Goal: Transaction & Acquisition: Purchase product/service

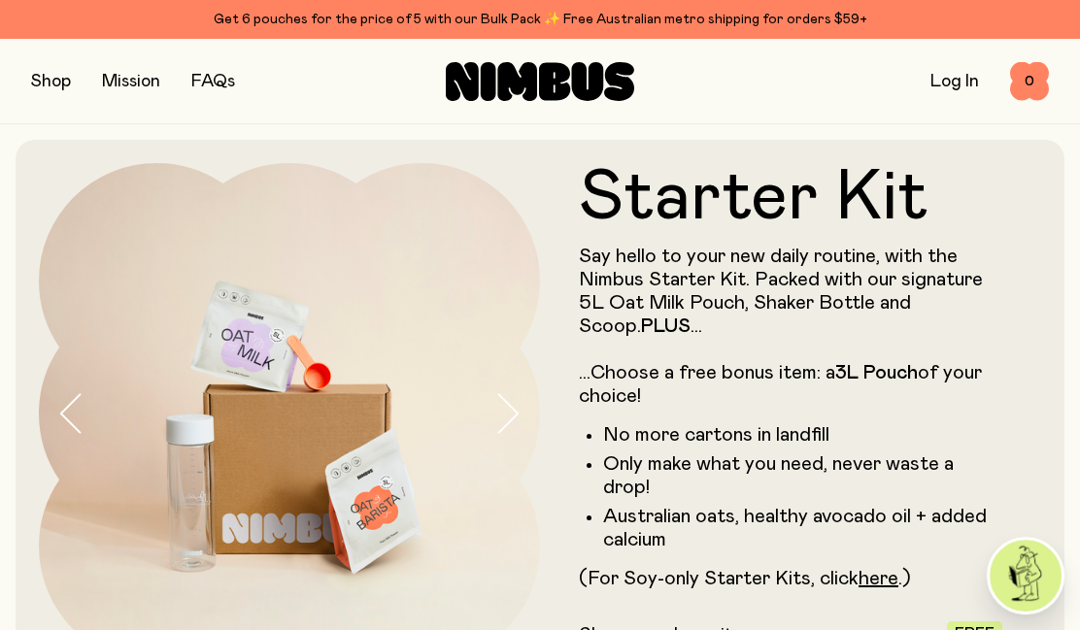
click at [53, 84] on button "button" at bounding box center [51, 81] width 40 height 27
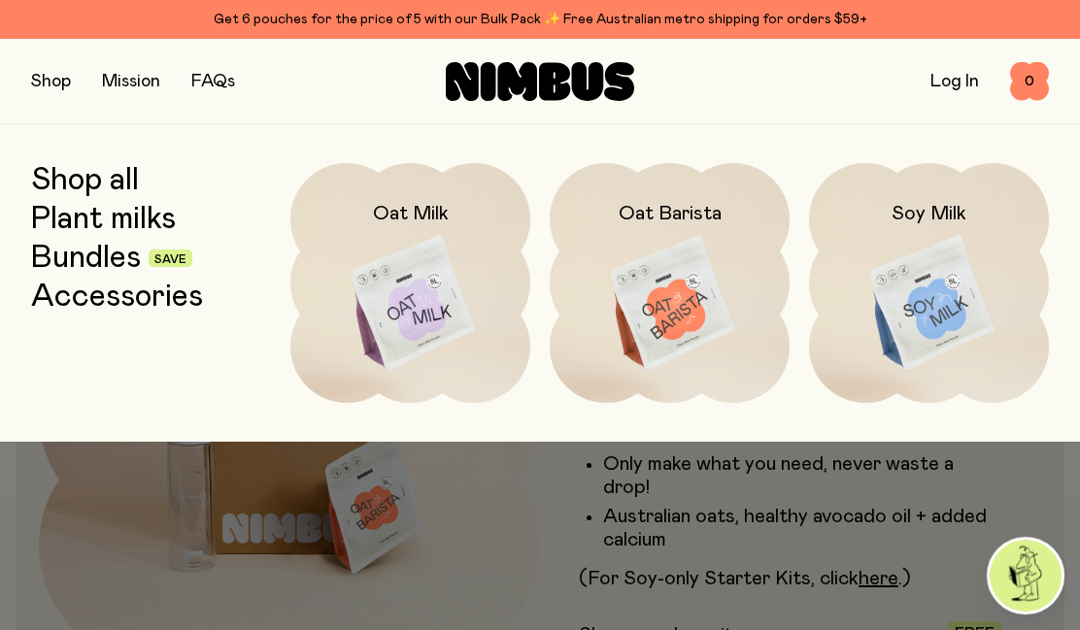
click at [661, 289] on img at bounding box center [670, 304] width 240 height 282
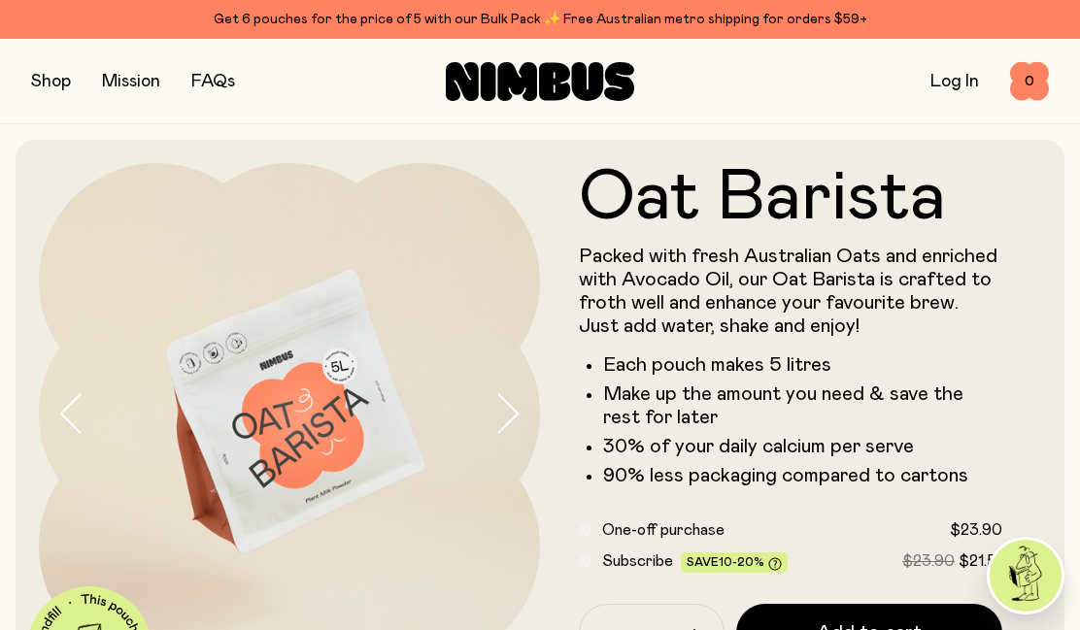
click at [50, 86] on button "button" at bounding box center [51, 81] width 40 height 27
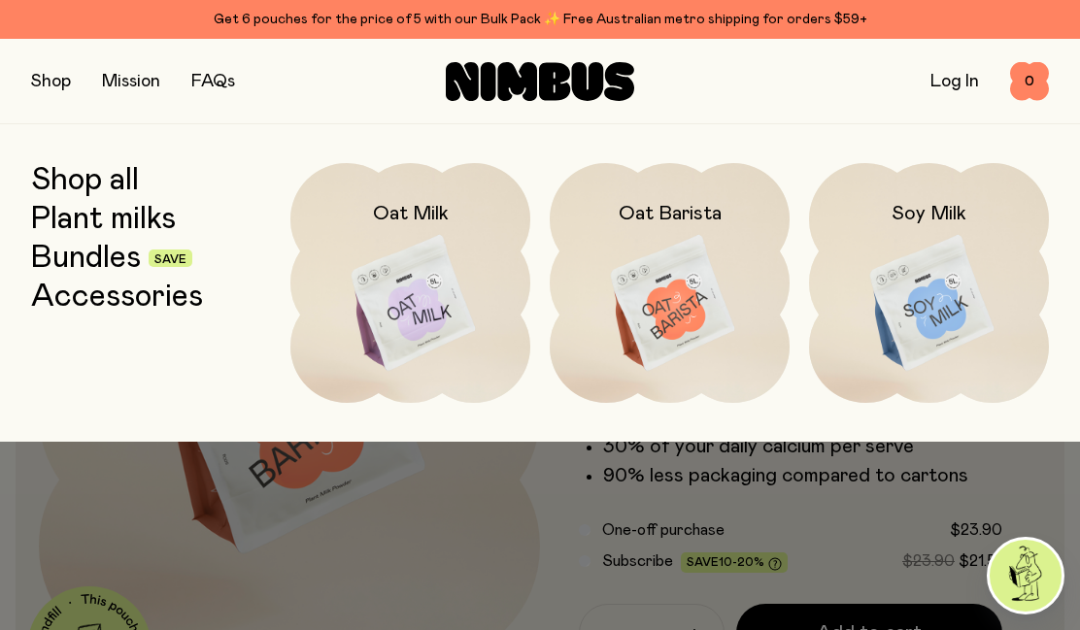
click at [676, 303] on img at bounding box center [670, 304] width 240 height 282
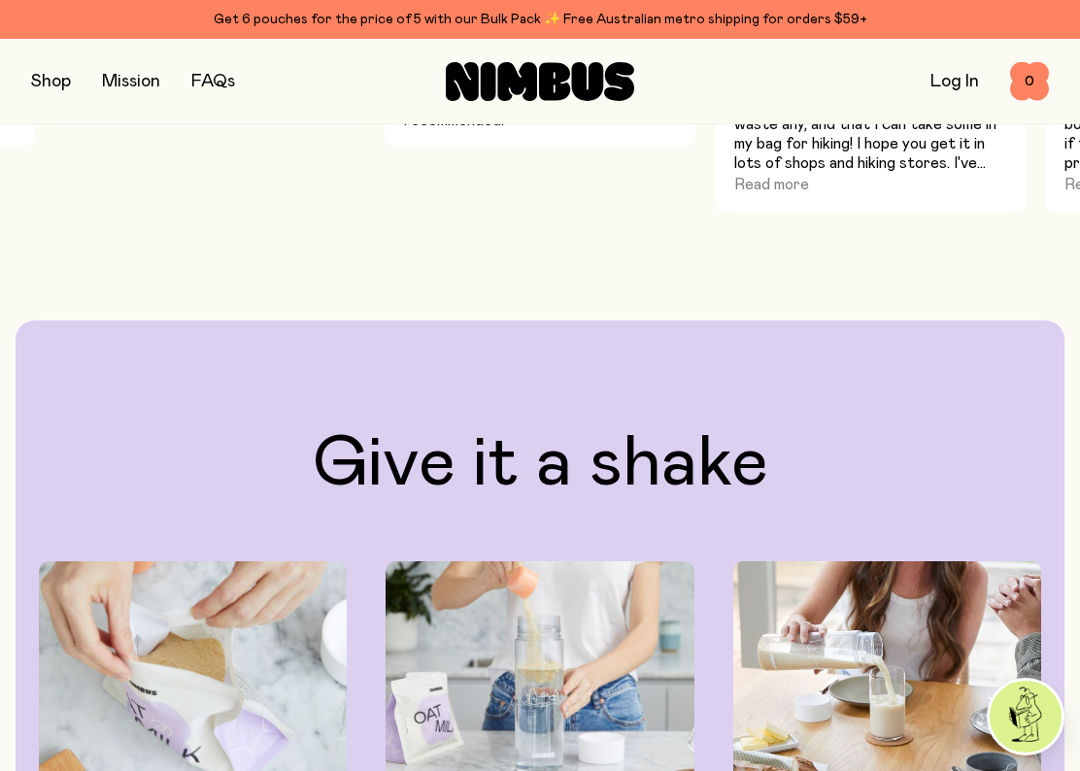
scroll to position [1440, 0]
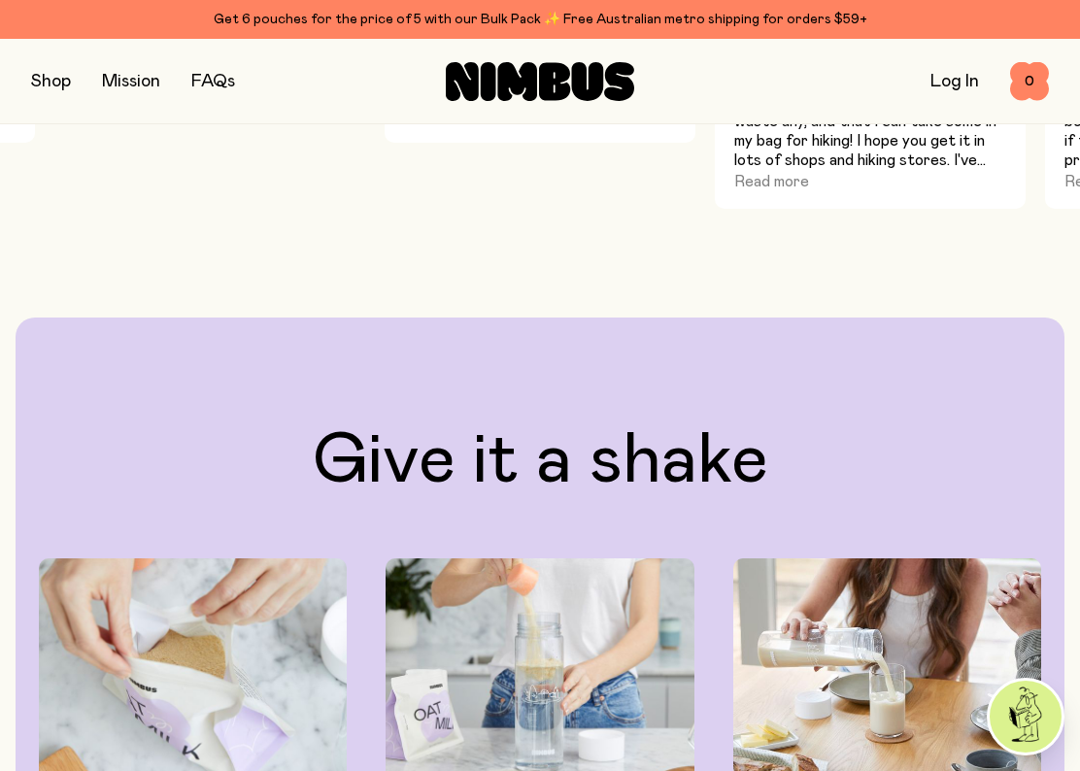
click at [50, 80] on button "button" at bounding box center [51, 81] width 40 height 27
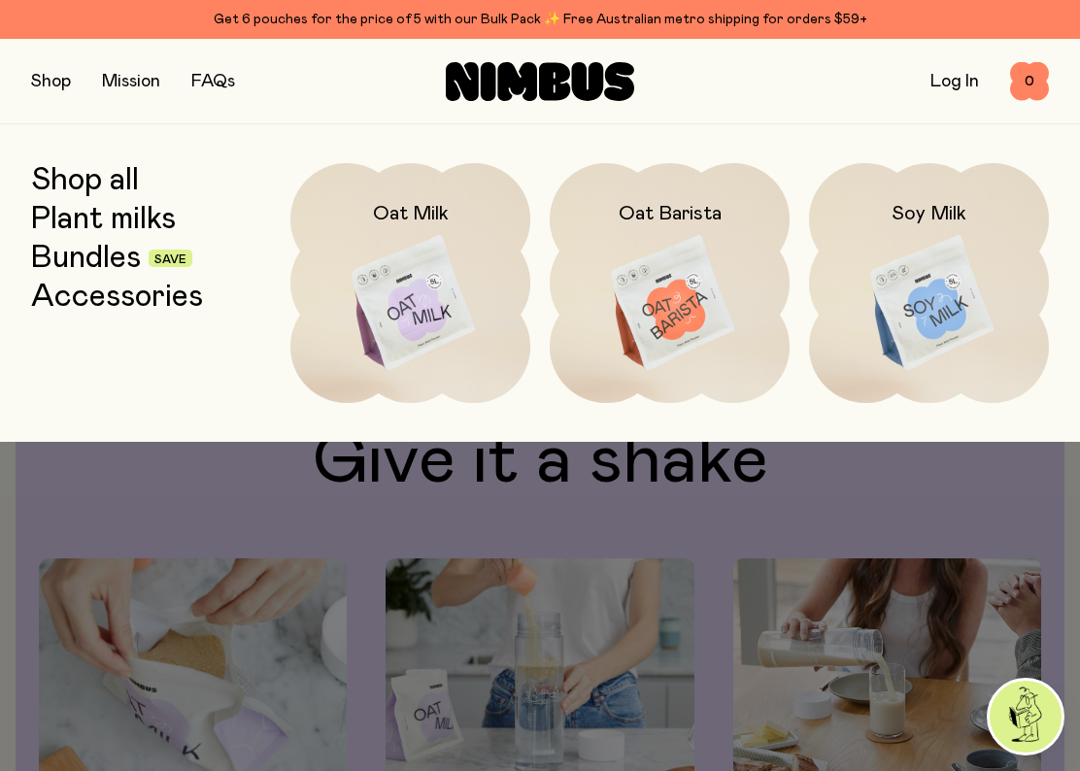
click at [85, 254] on link "Bundles" at bounding box center [86, 258] width 110 height 35
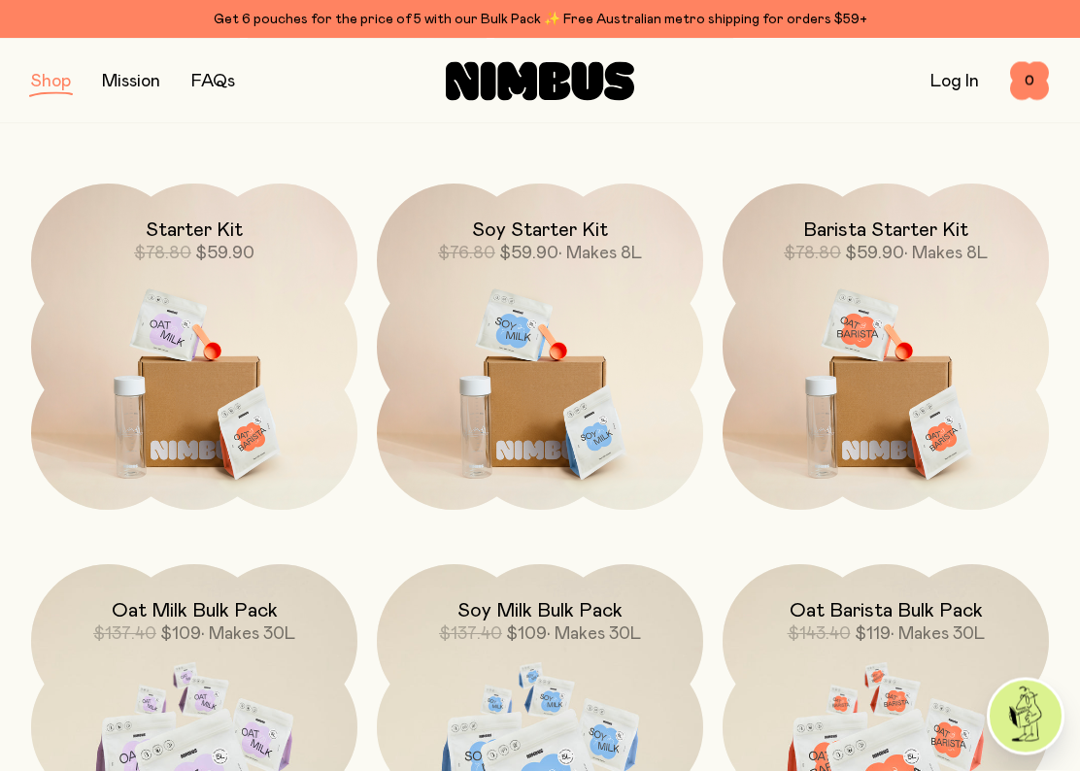
scroll to position [230, 0]
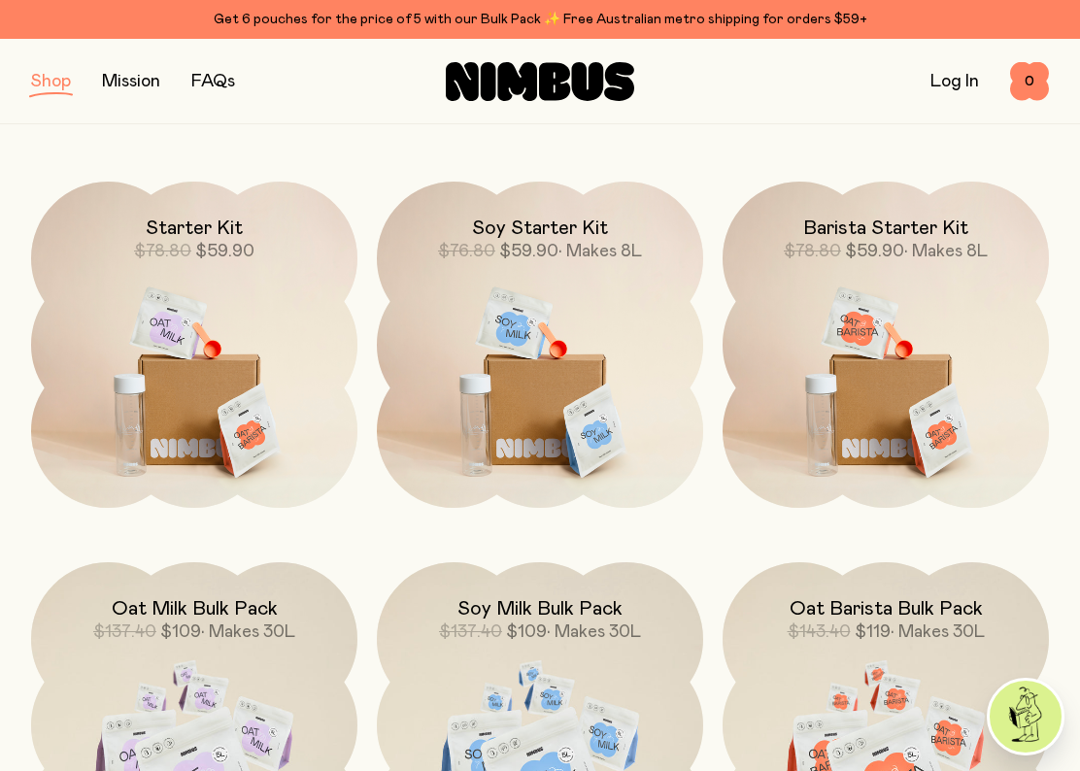
click at [832, 346] on img at bounding box center [885, 374] width 326 height 384
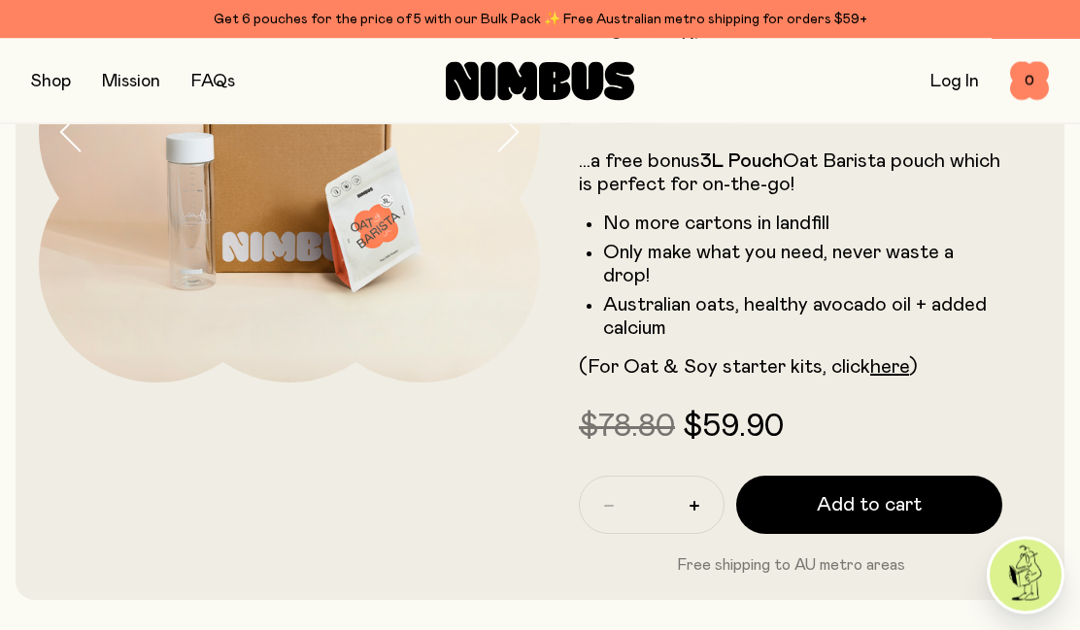
scroll to position [272, 0]
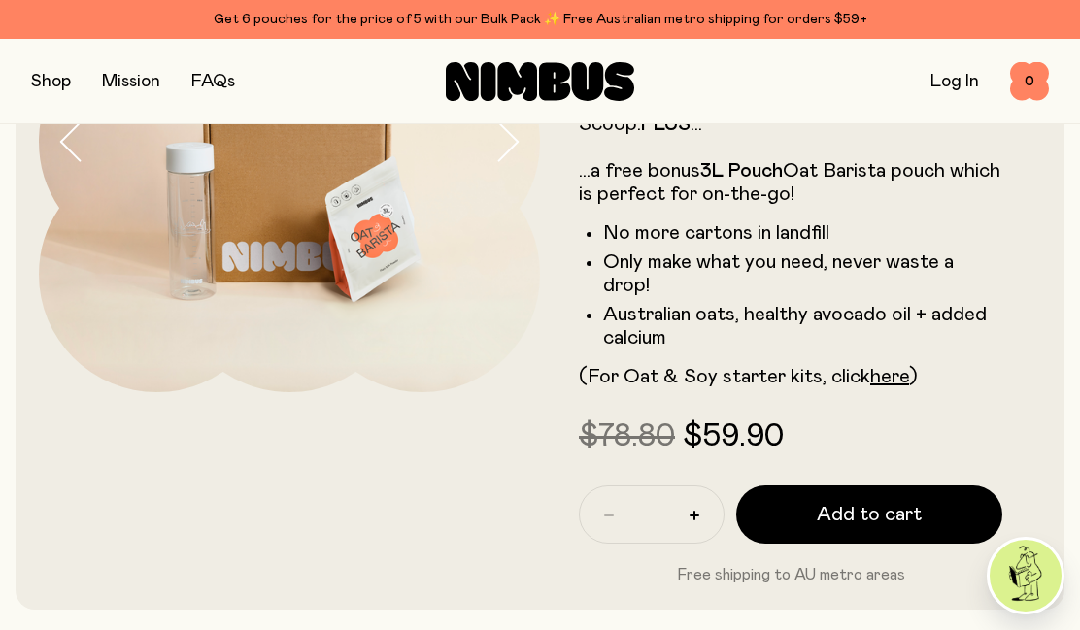
click at [891, 367] on link "here" at bounding box center [889, 376] width 39 height 19
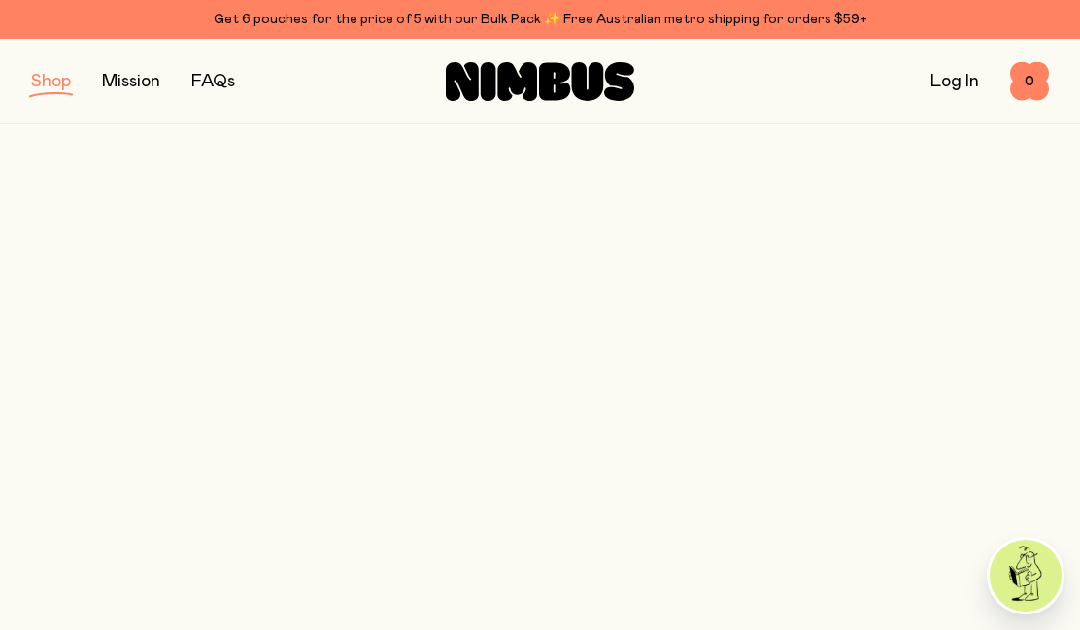
scroll to position [230, 0]
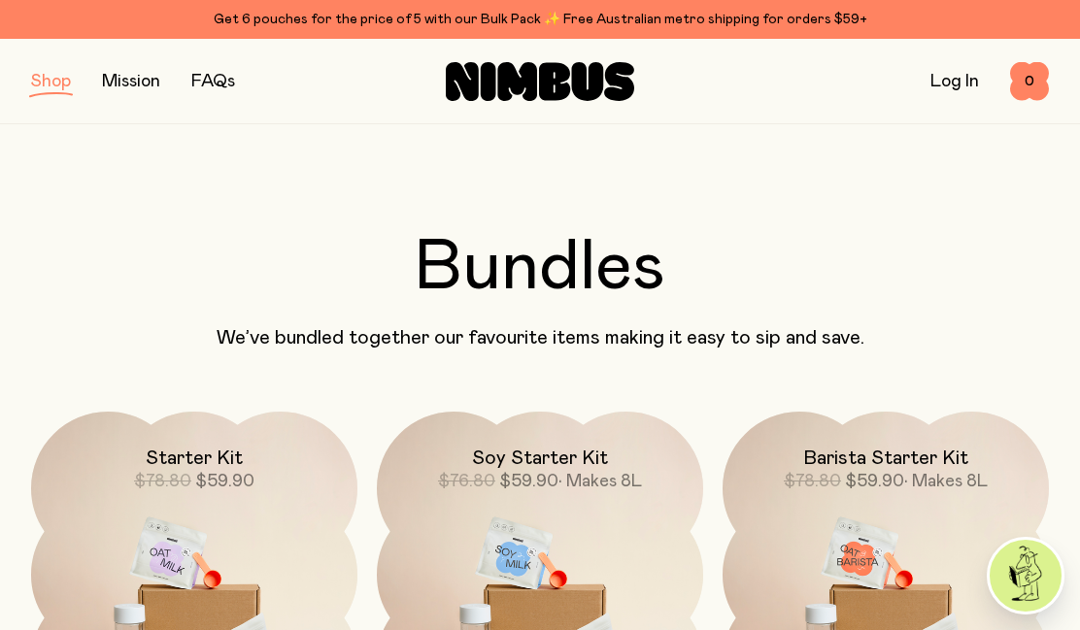
scroll to position [230, 0]
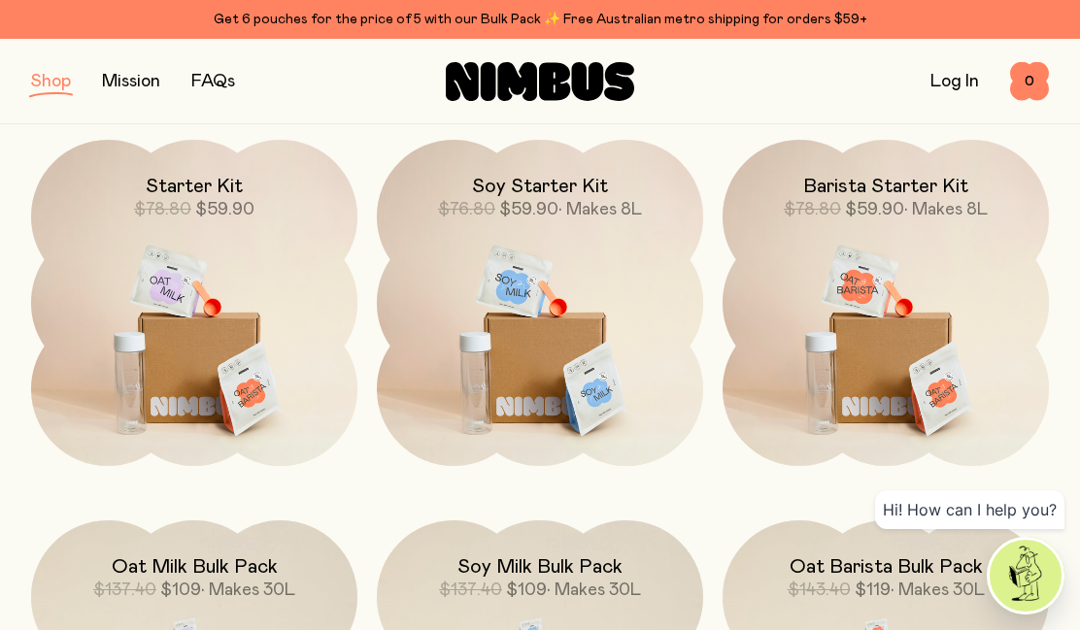
scroll to position [264, 0]
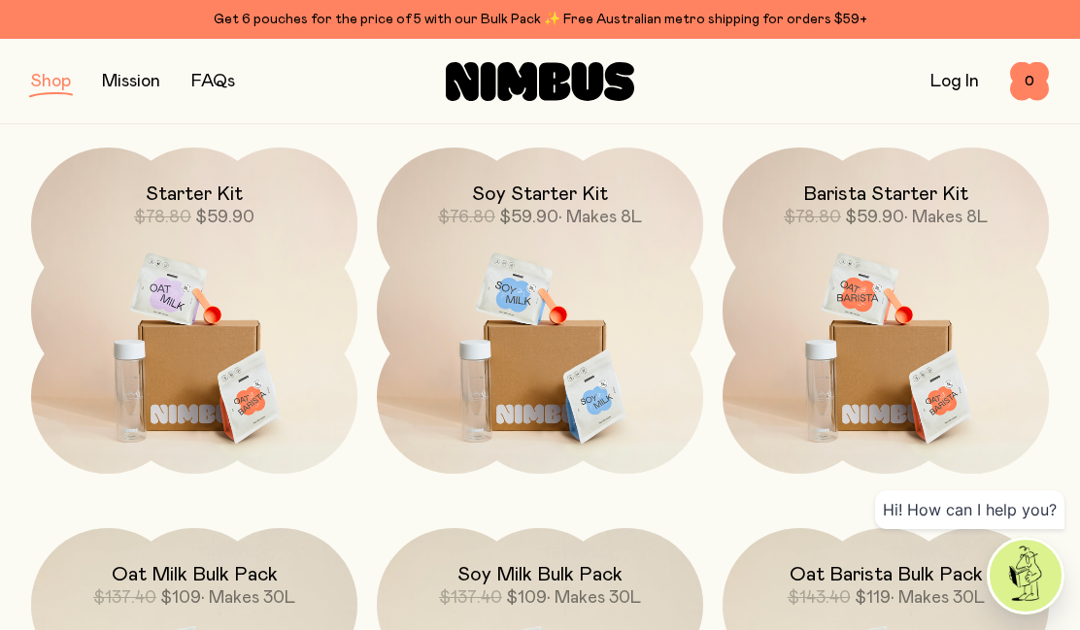
click at [558, 293] on img at bounding box center [540, 340] width 326 height 384
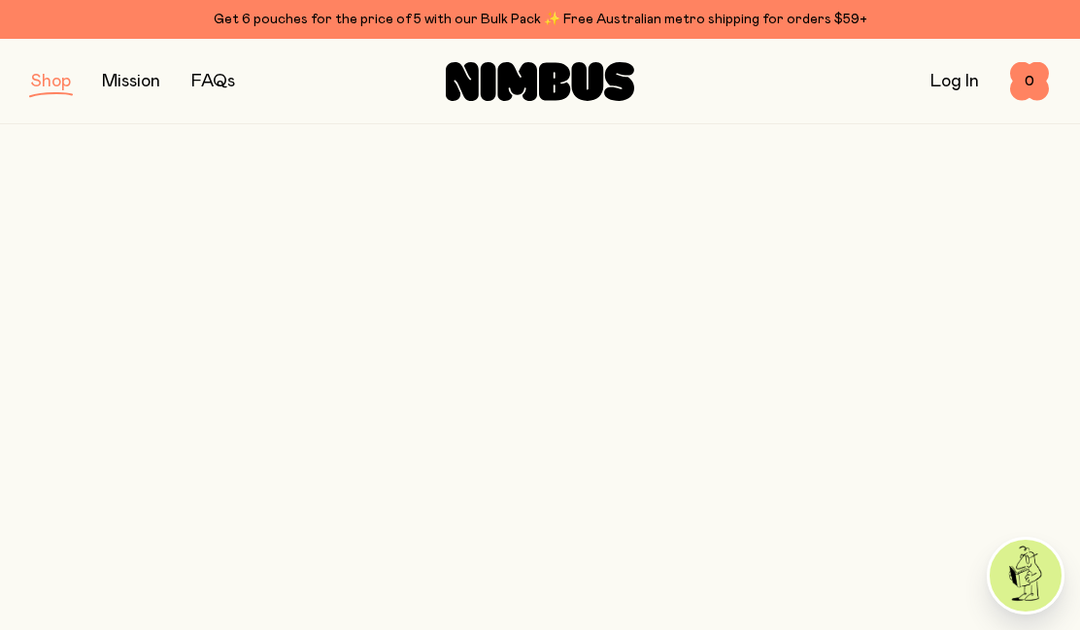
scroll to position [264, 0]
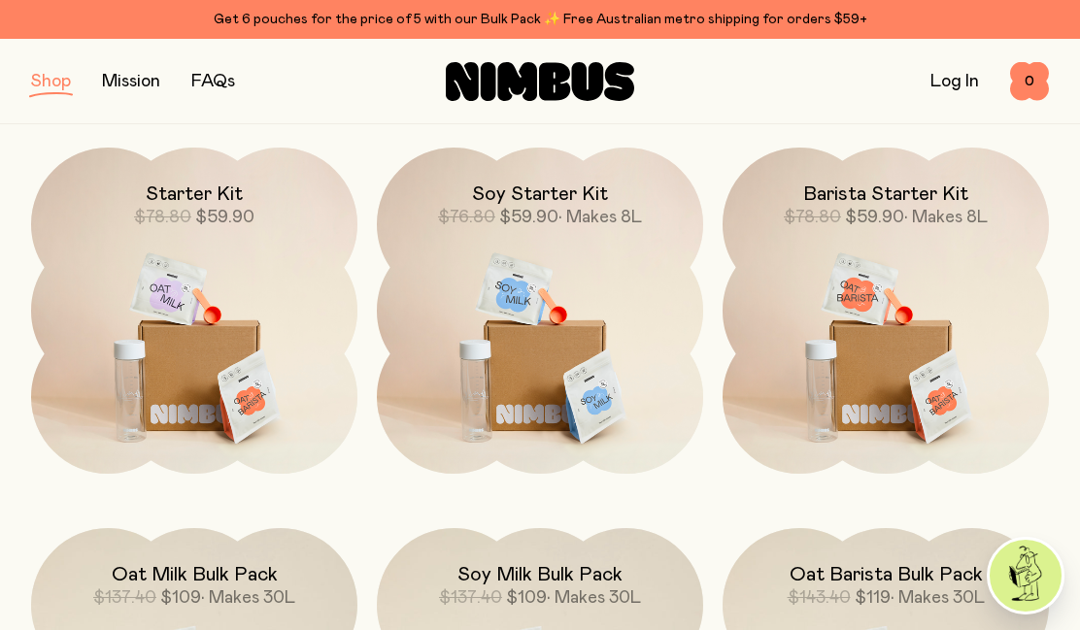
click at [853, 265] on img at bounding box center [885, 340] width 326 height 384
click at [817, 199] on h2 "Barista Starter Kit" at bounding box center [885, 194] width 165 height 23
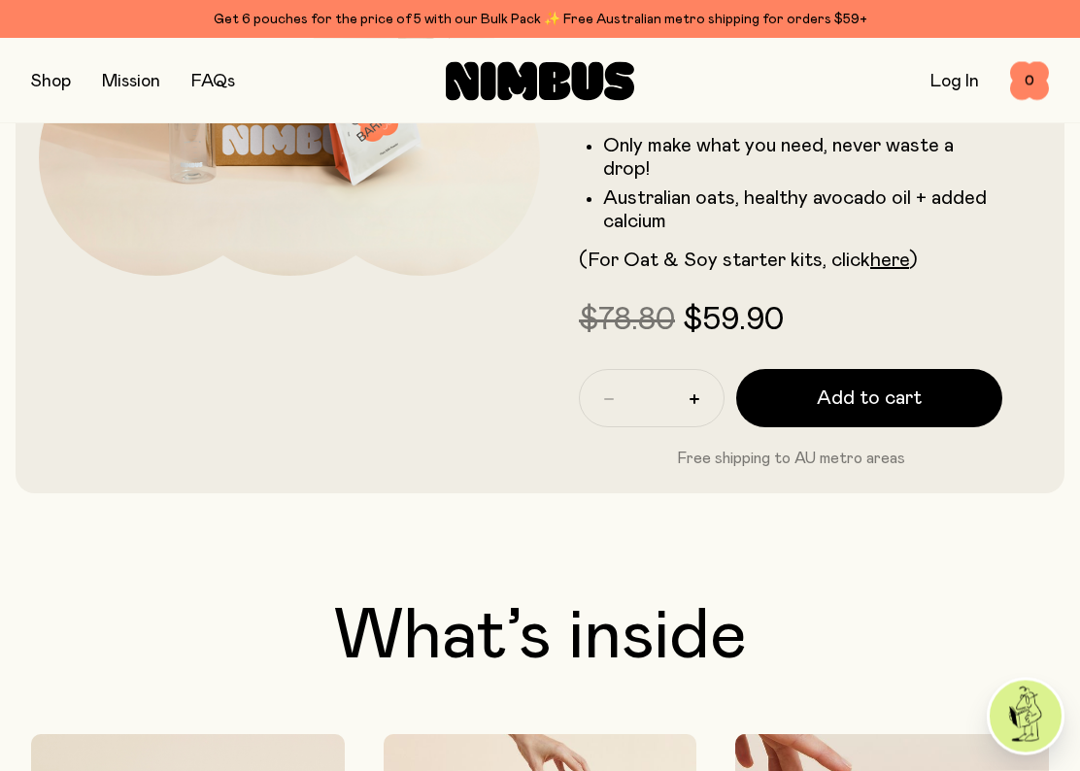
scroll to position [388, 0]
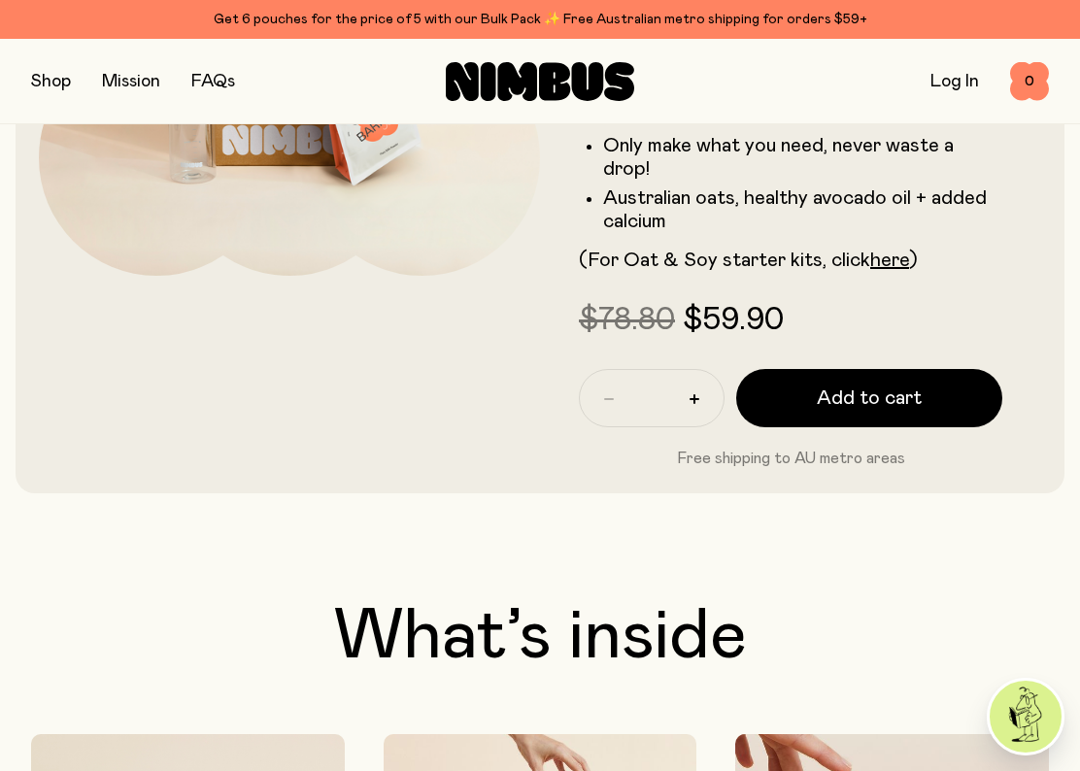
click at [820, 385] on span "Add to cart" at bounding box center [869, 398] width 105 height 27
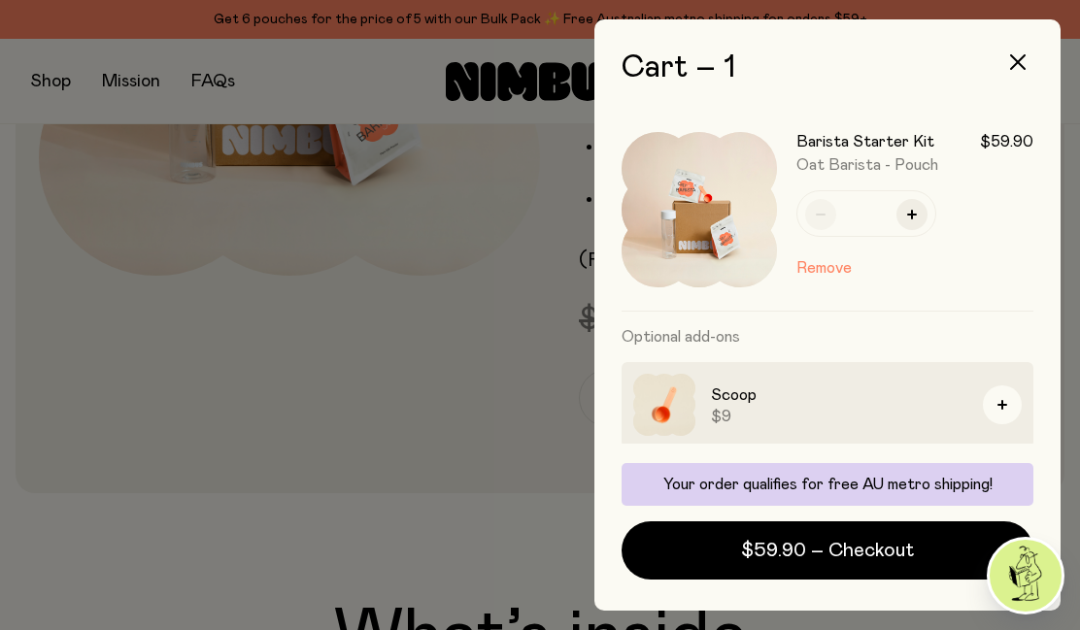
scroll to position [0, 0]
click at [323, 355] on div at bounding box center [540, 315] width 1080 height 630
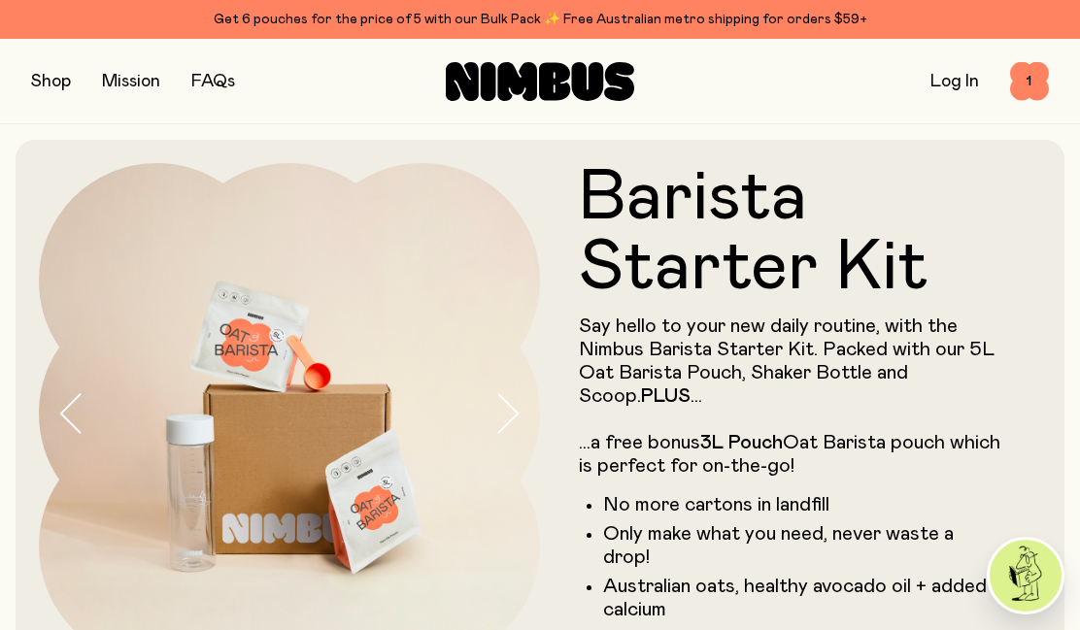
click at [56, 80] on button "button" at bounding box center [51, 81] width 40 height 27
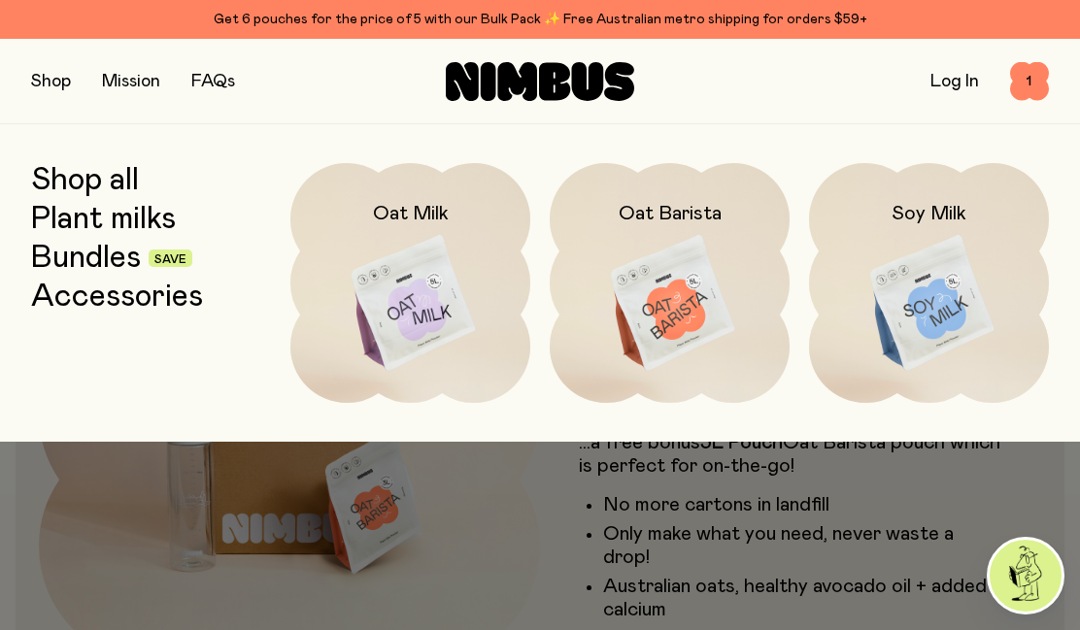
click at [918, 291] on img at bounding box center [929, 304] width 240 height 282
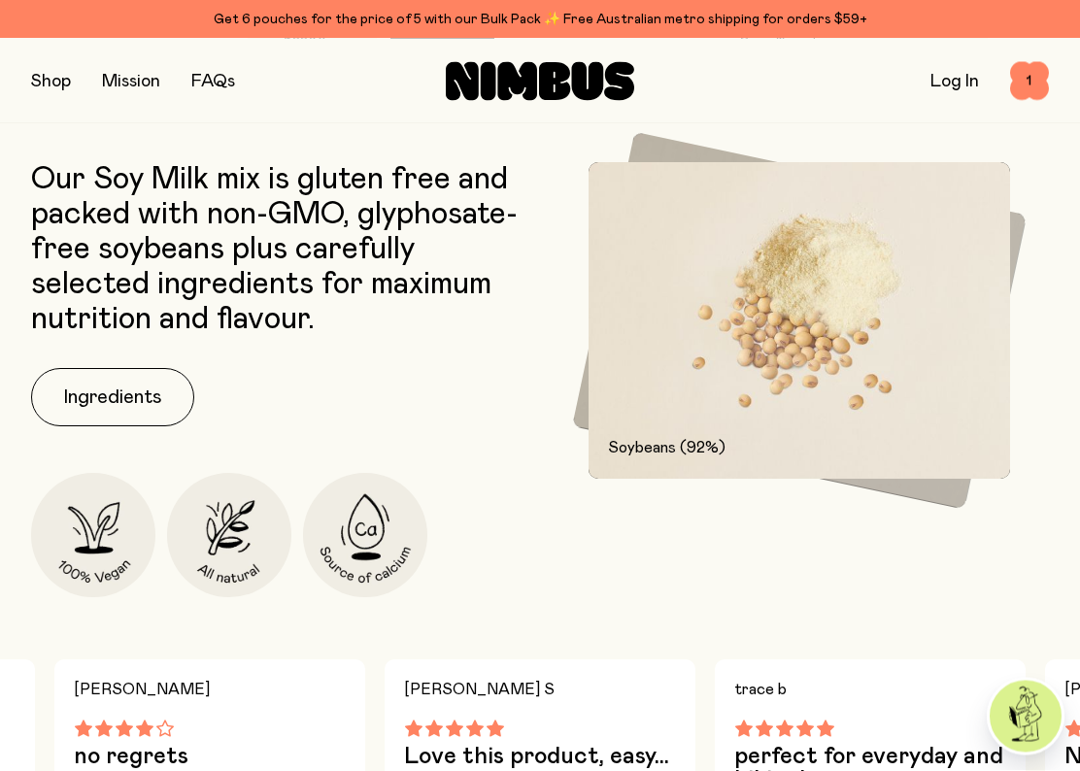
scroll to position [925, 0]
click at [97, 372] on button "Ingredients" at bounding box center [112, 397] width 163 height 58
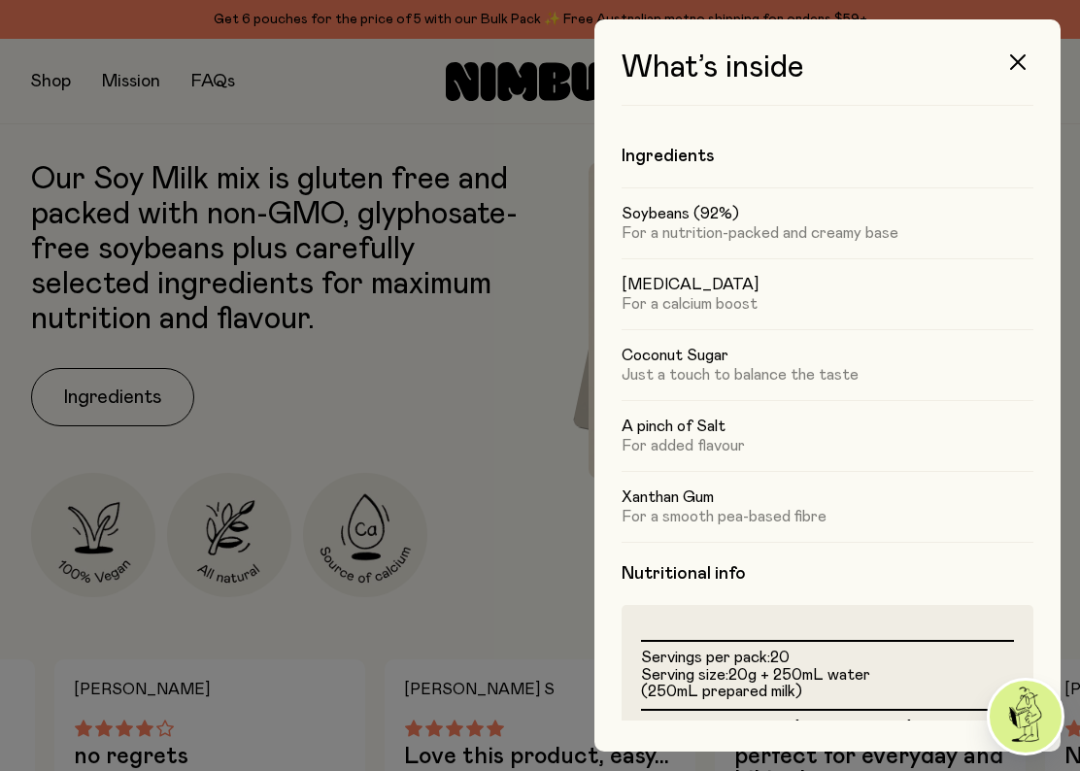
click at [1007, 65] on button "button" at bounding box center [1017, 62] width 47 height 47
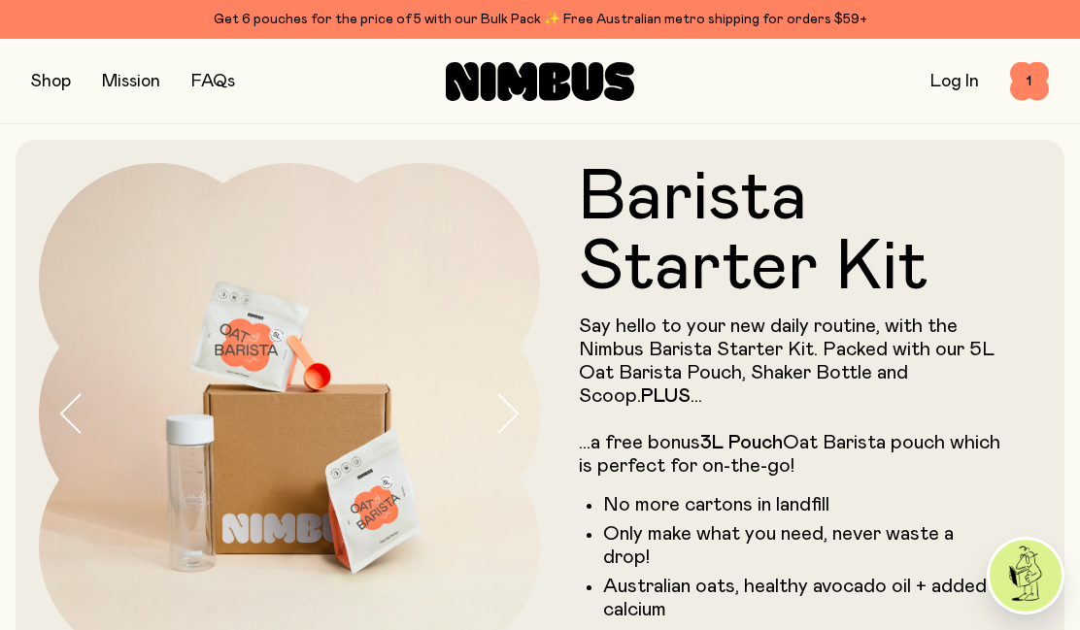
click at [1024, 82] on span "1" at bounding box center [1029, 81] width 39 height 39
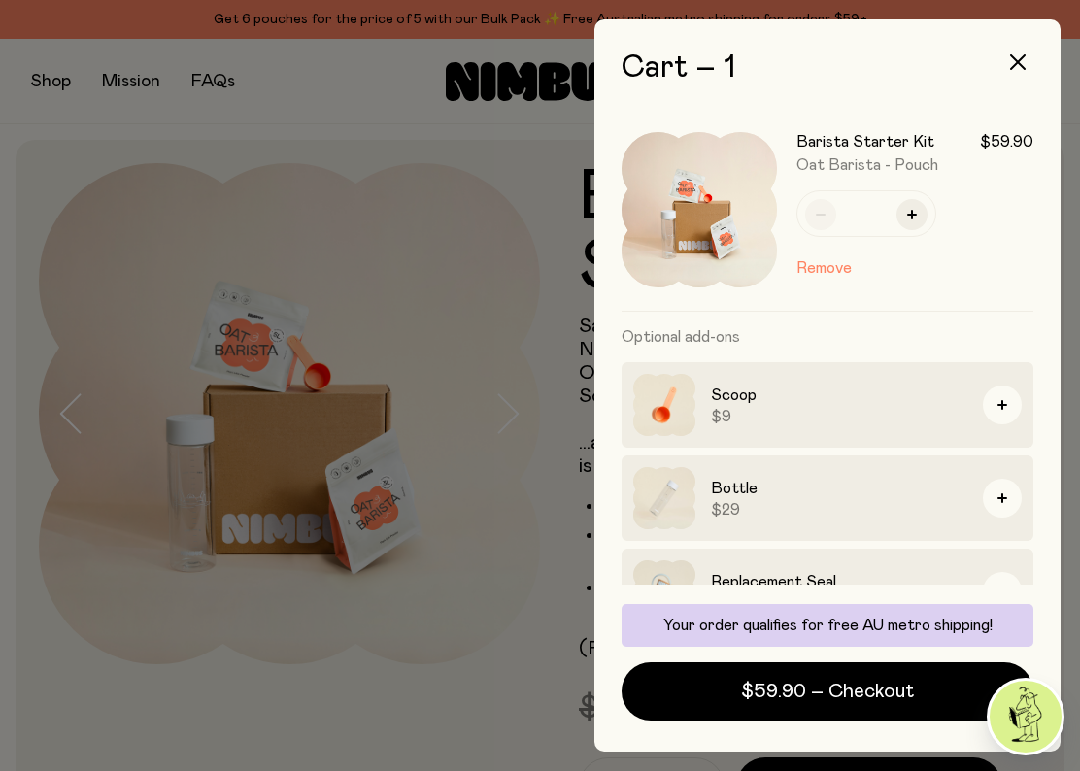
click at [821, 269] on button "Remove" at bounding box center [823, 267] width 55 height 23
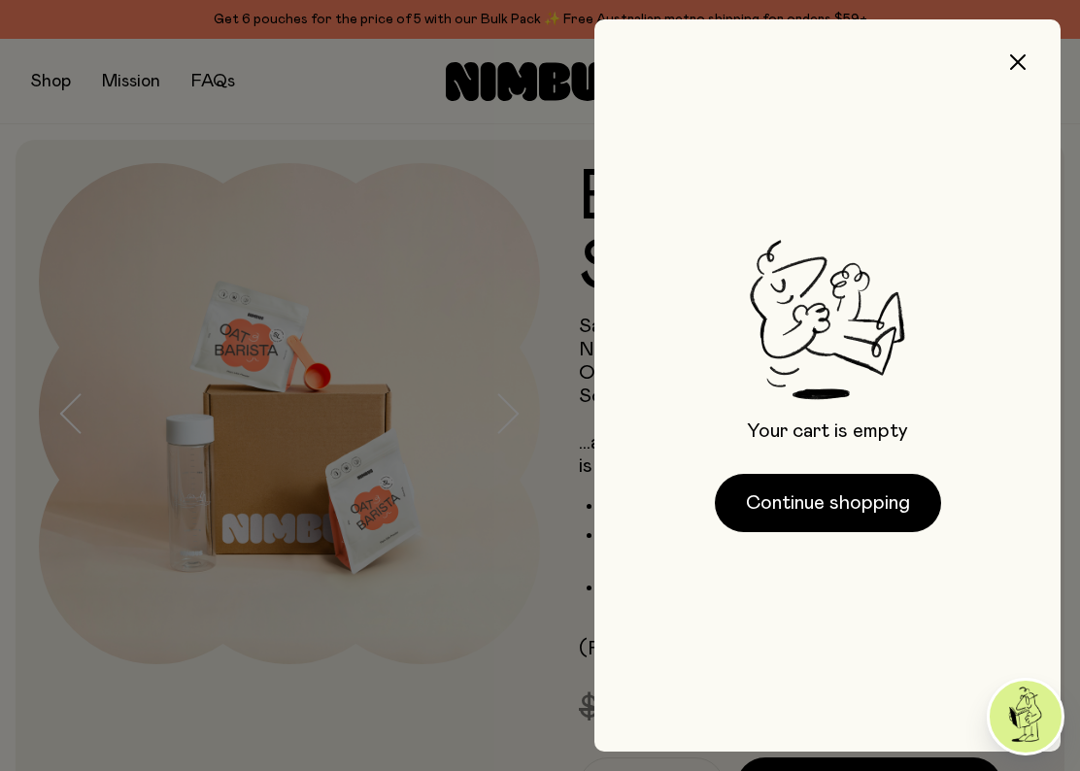
click at [1019, 70] on button "button" at bounding box center [1017, 62] width 47 height 47
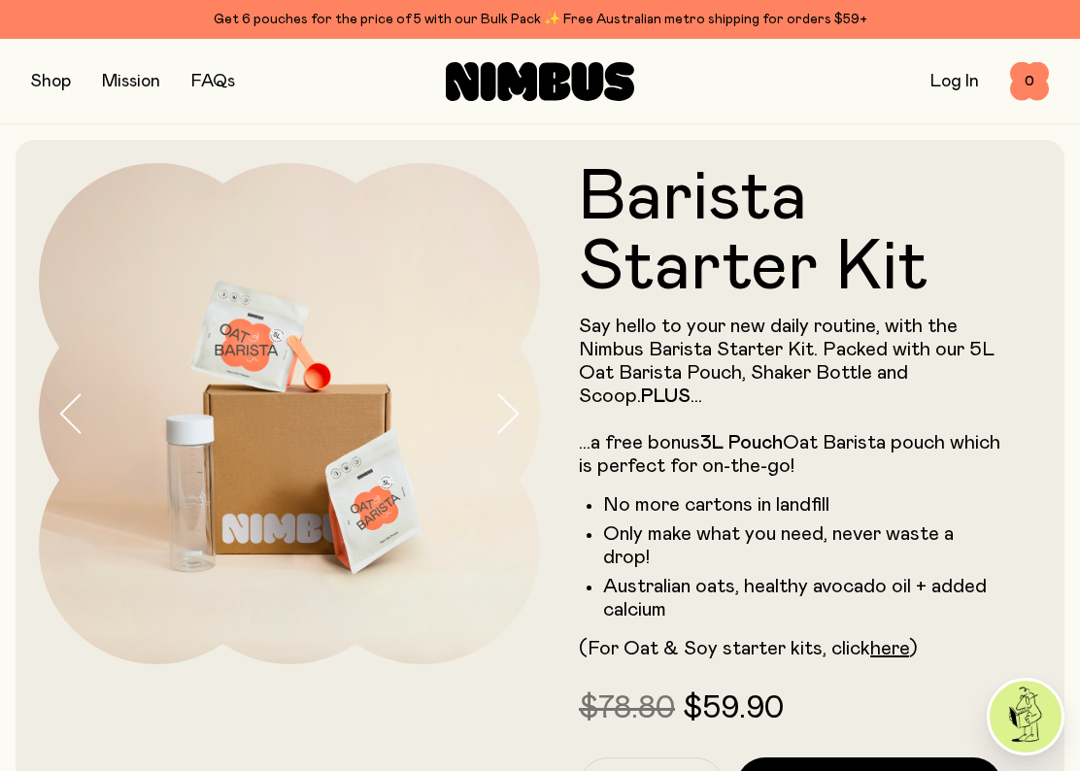
click at [47, 89] on button "button" at bounding box center [51, 81] width 40 height 27
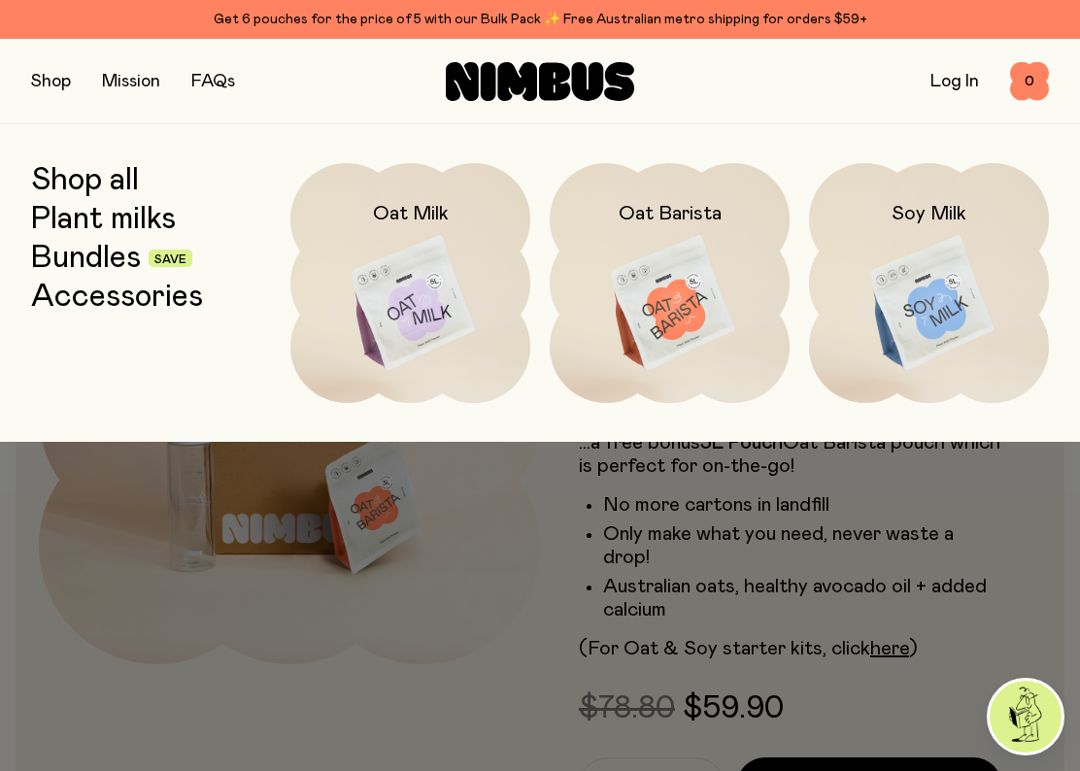
click at [683, 320] on img at bounding box center [670, 304] width 240 height 282
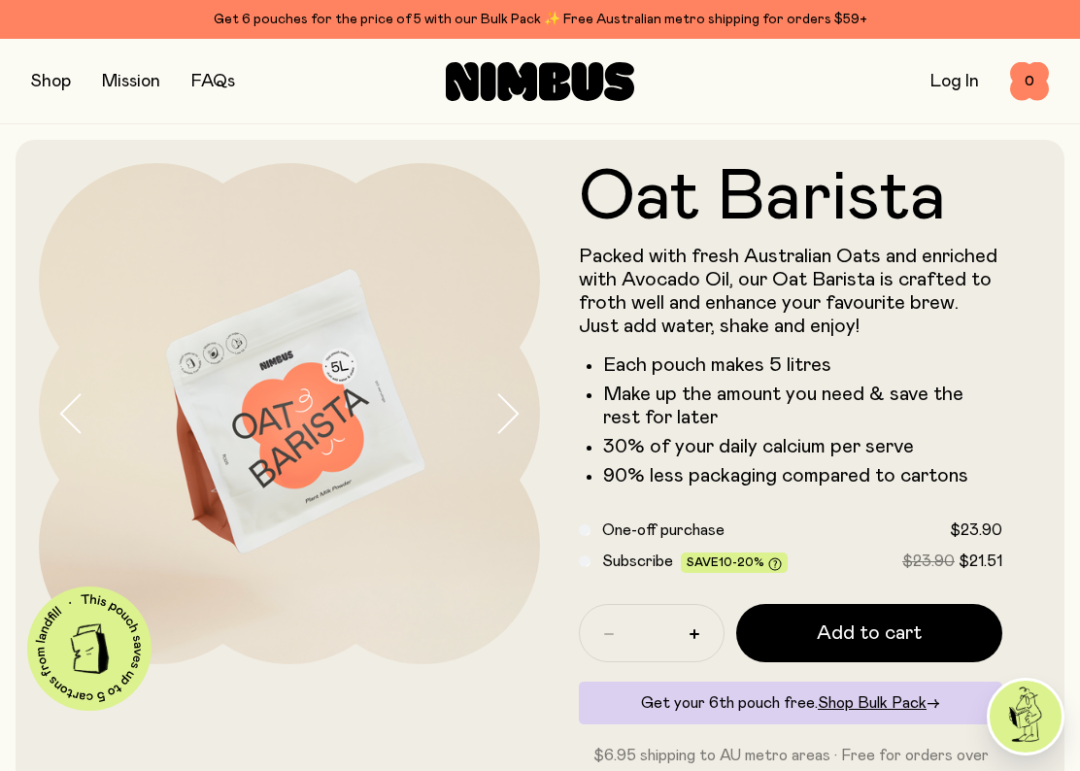
click at [852, 629] on span "Add to cart" at bounding box center [869, 633] width 105 height 27
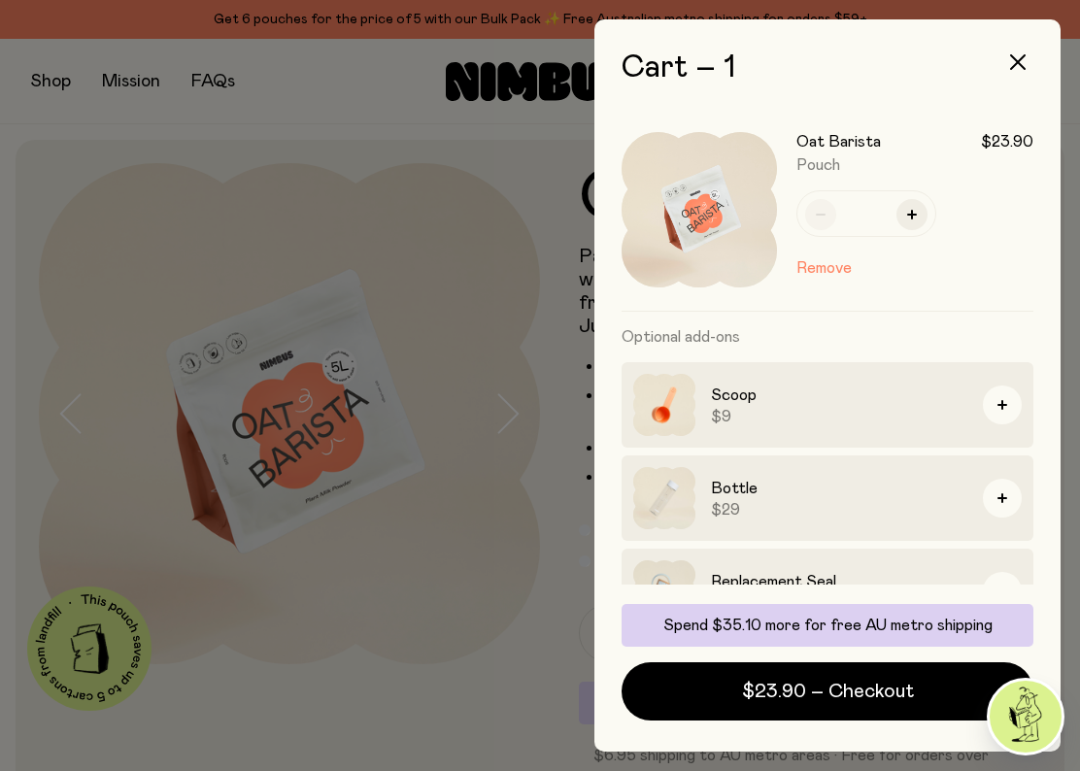
click at [997, 402] on button "button" at bounding box center [1002, 405] width 39 height 39
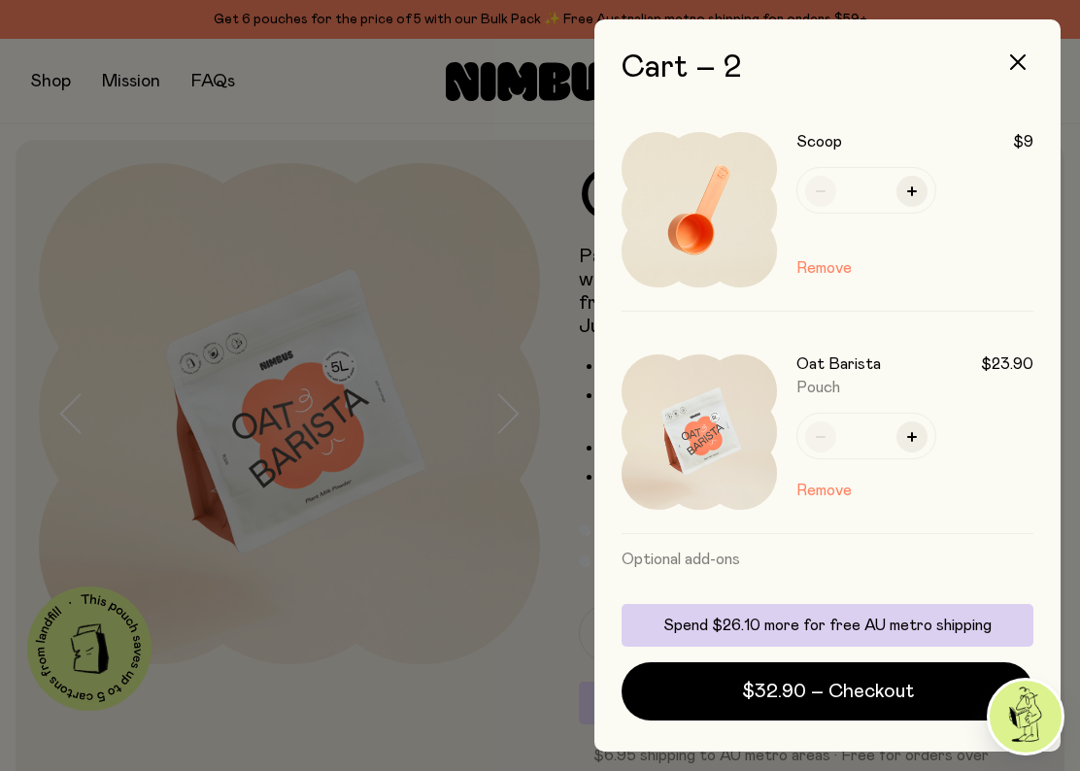
click at [356, 117] on div at bounding box center [540, 385] width 1080 height 771
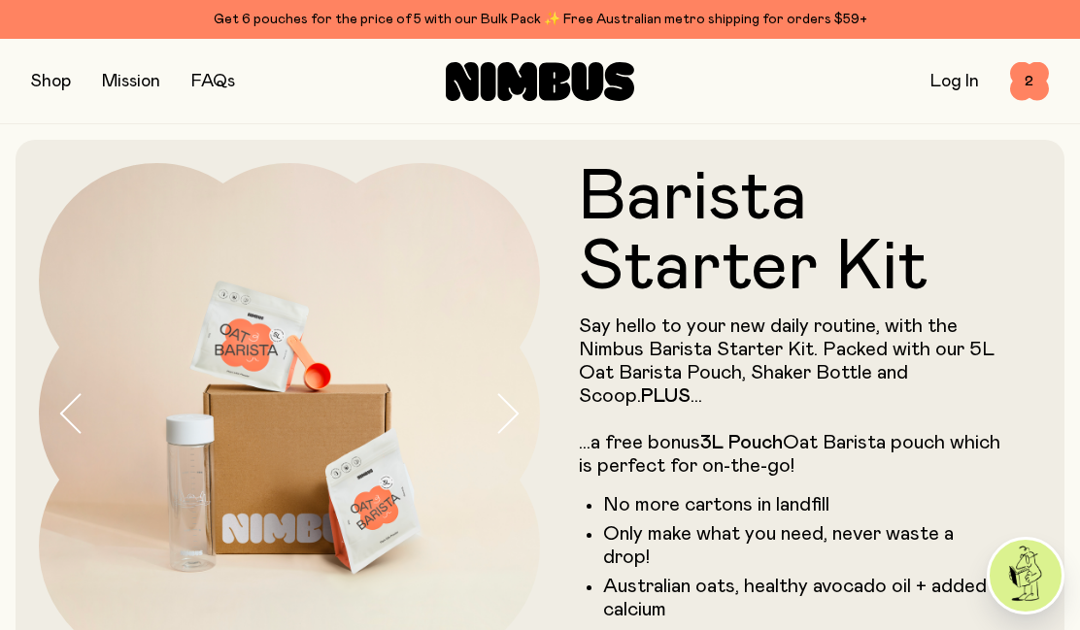
click at [35, 75] on button "button" at bounding box center [51, 81] width 40 height 27
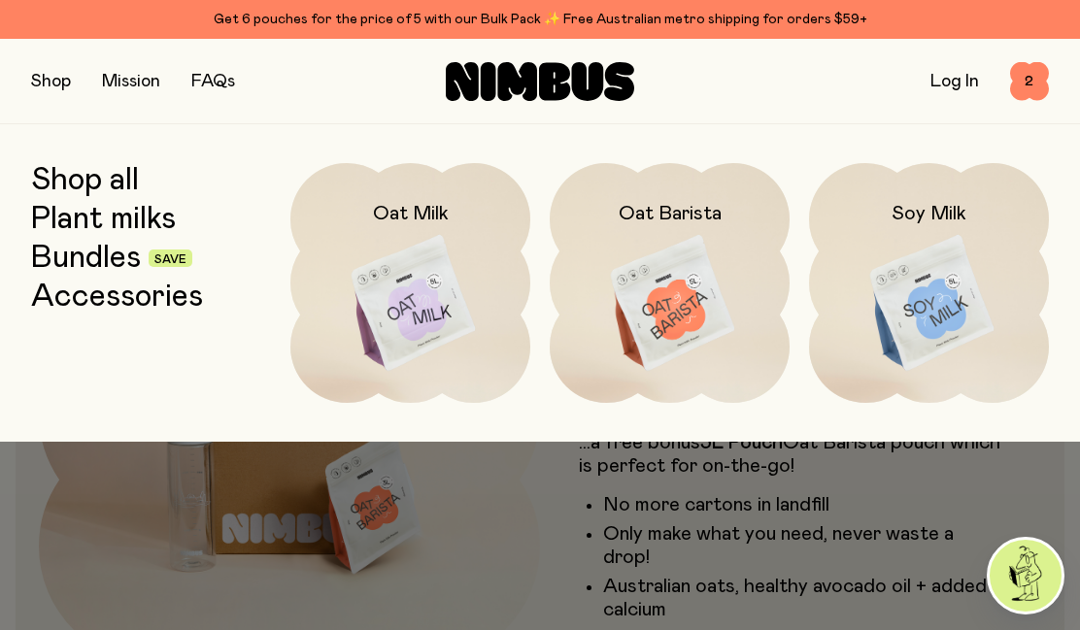
click at [918, 305] on img at bounding box center [929, 304] width 240 height 282
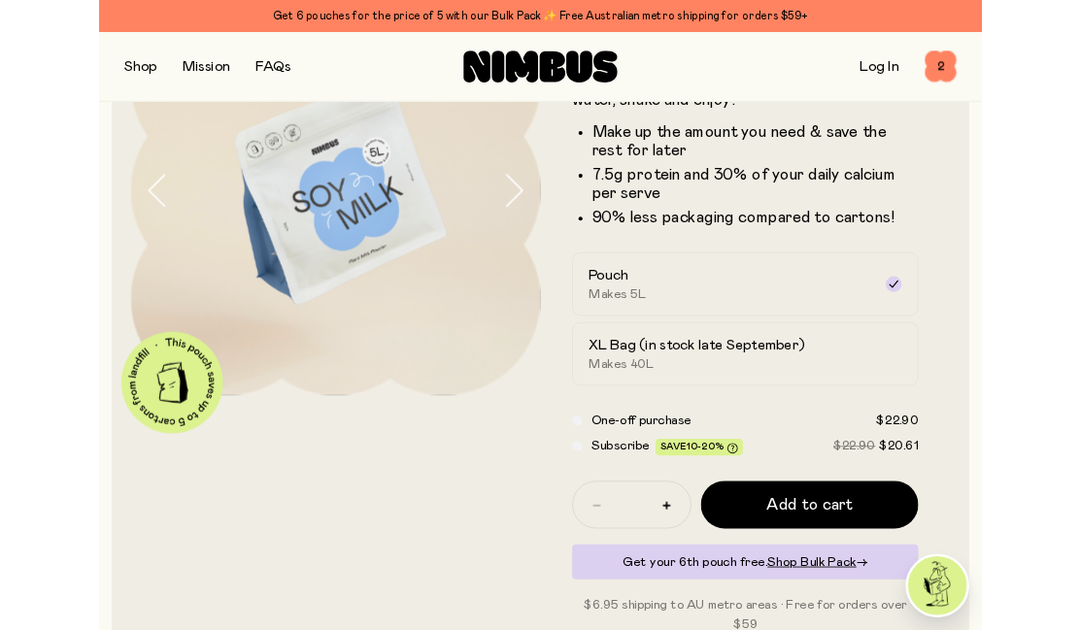
scroll to position [182, 0]
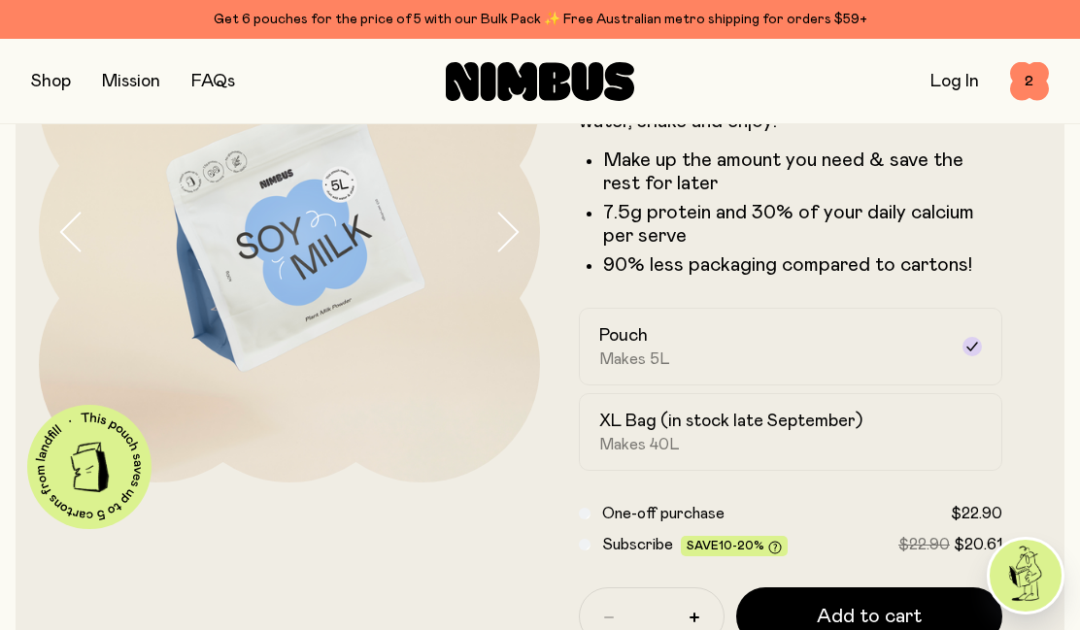
click at [853, 612] on span "Add to cart" at bounding box center [869, 616] width 105 height 27
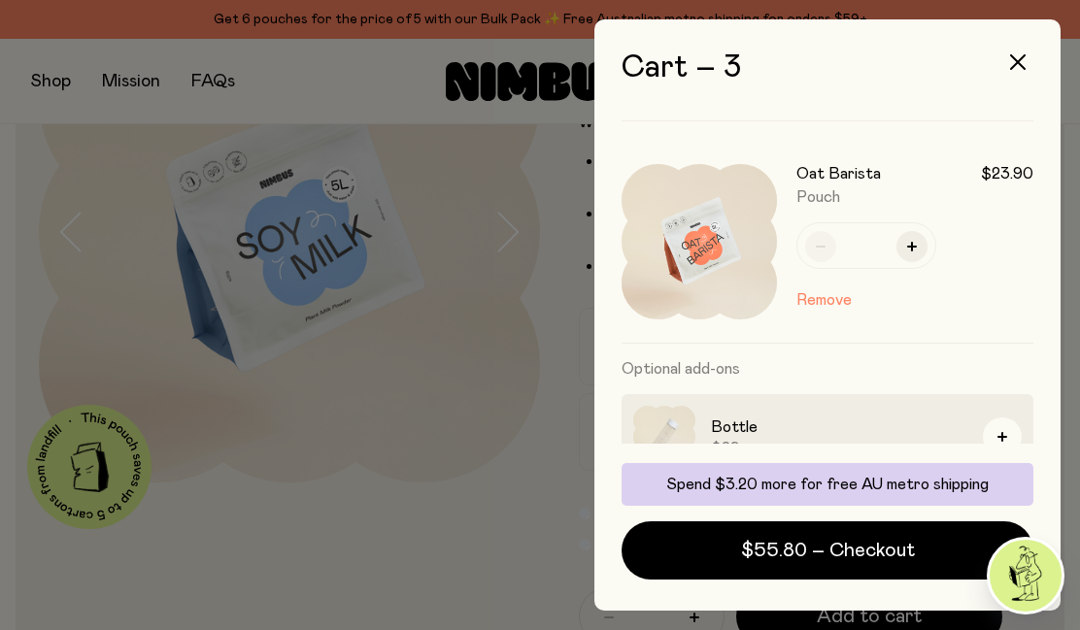
scroll to position [409, 0]
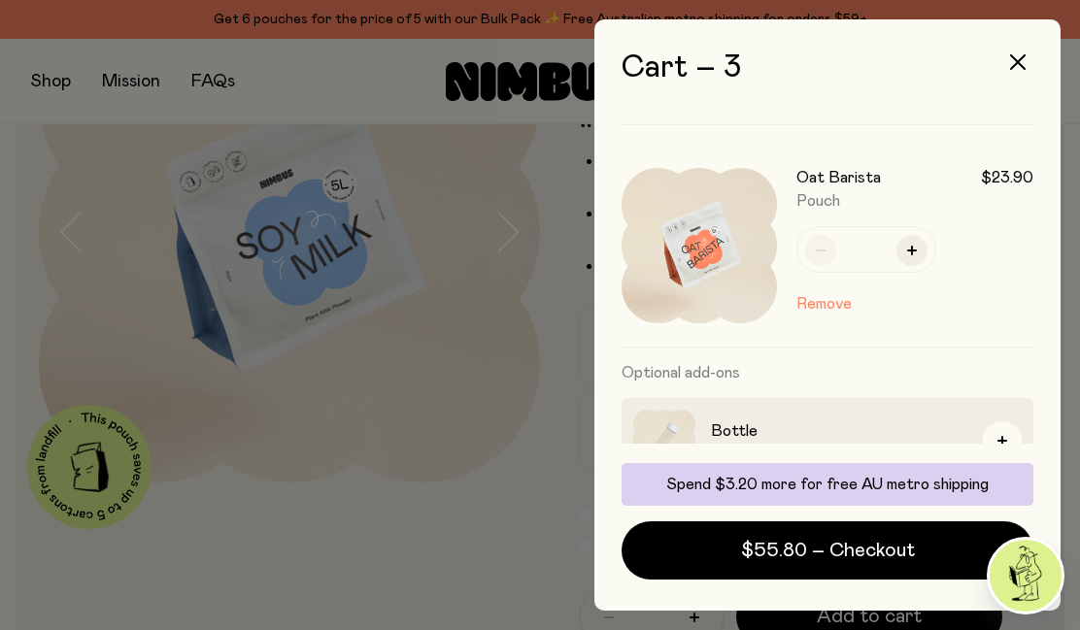
click at [917, 251] on button "button" at bounding box center [911, 250] width 31 height 31
click at [916, 250] on icon "button" at bounding box center [912, 251] width 10 height 10
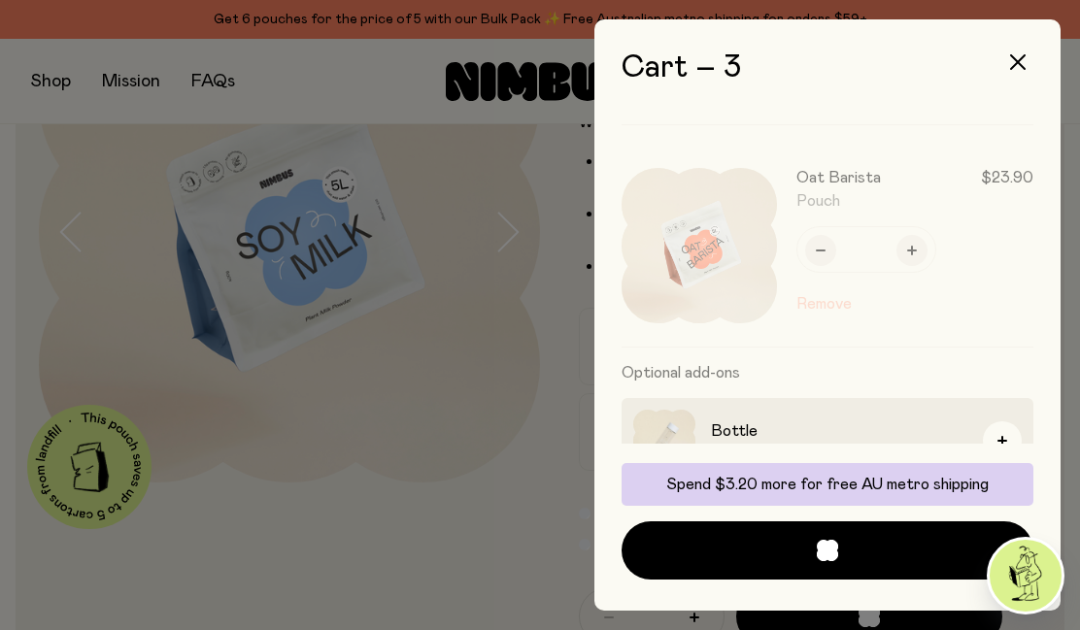
click at [830, 252] on button "button" at bounding box center [820, 250] width 31 height 31
type input "*"
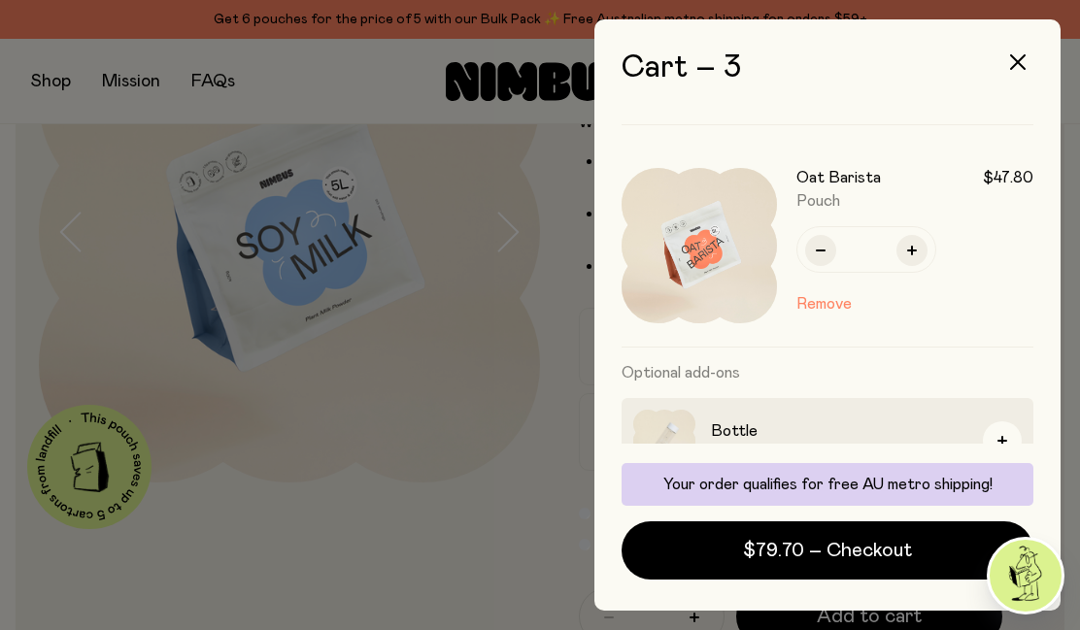
click at [473, 363] on div at bounding box center [540, 315] width 1080 height 630
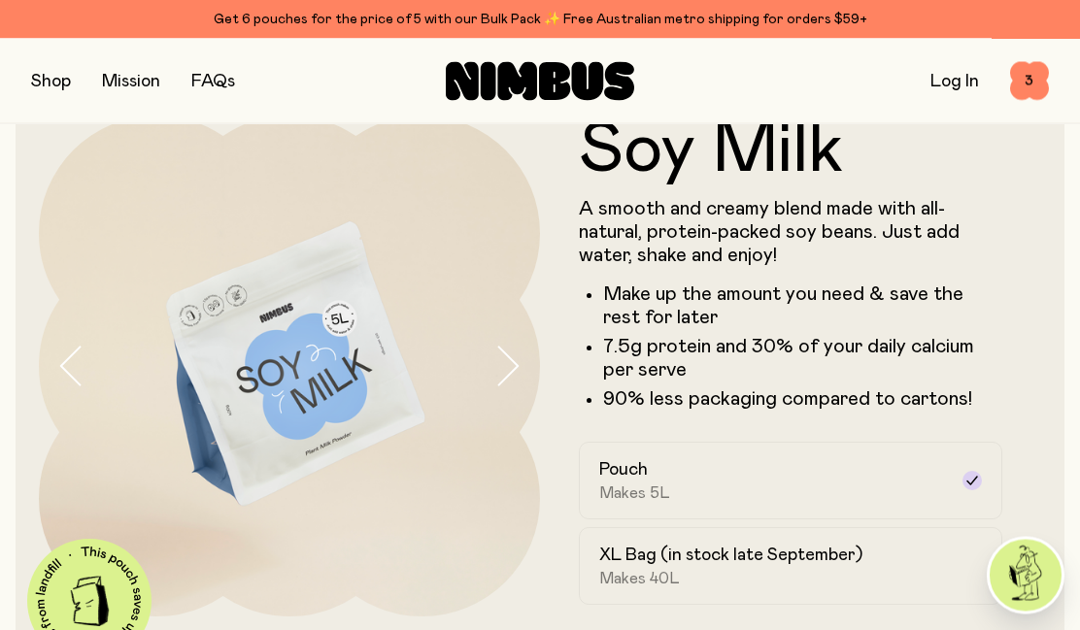
scroll to position [0, 0]
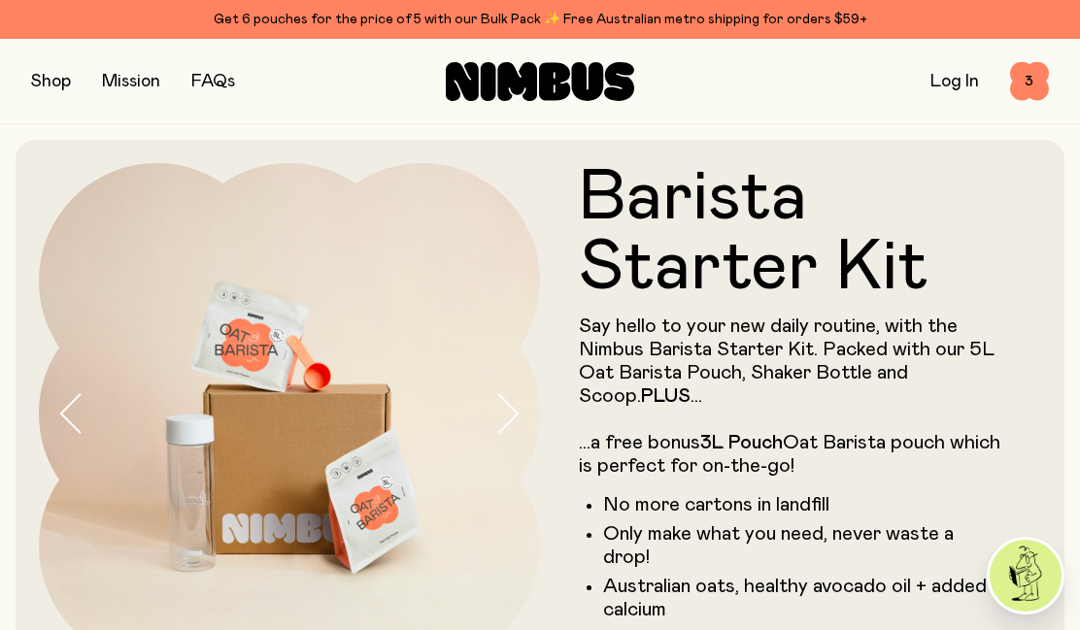
click at [1033, 82] on span "3" at bounding box center [1029, 81] width 39 height 39
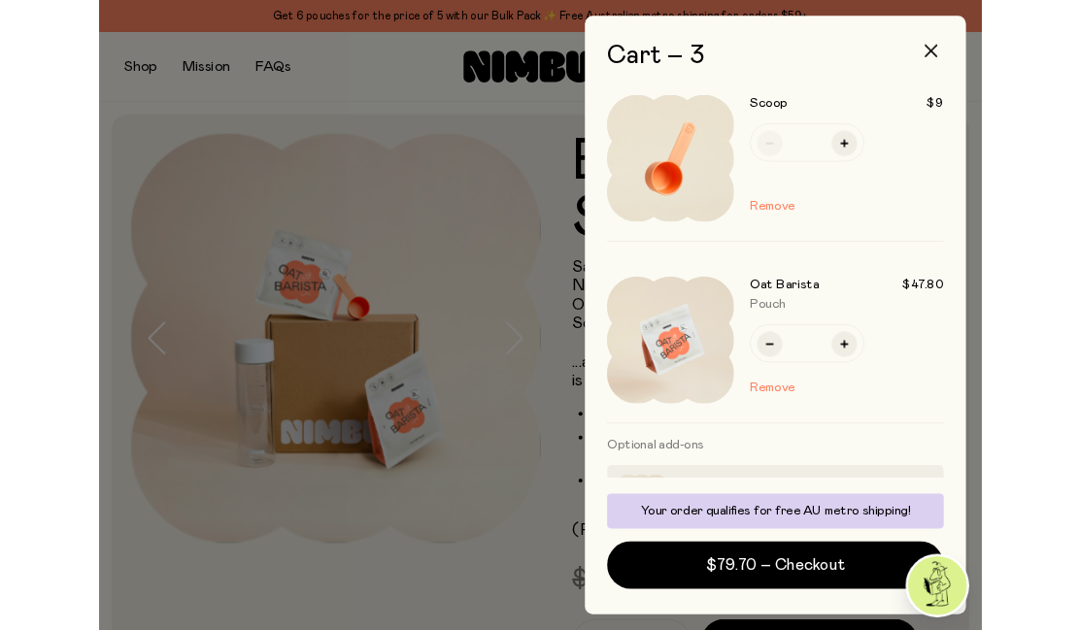
scroll to position [239, 0]
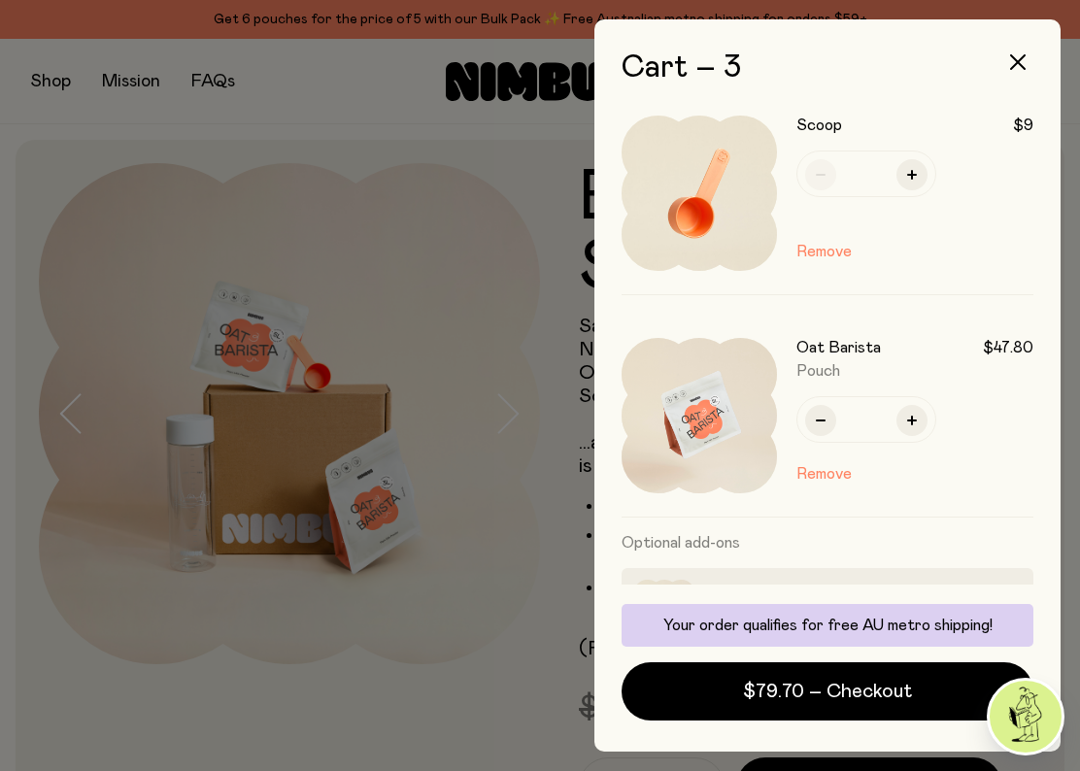
click at [910, 180] on button "button" at bounding box center [911, 174] width 31 height 31
type input "*"
click at [765, 629] on span "$88.70 – Checkout" at bounding box center [828, 691] width 170 height 27
click at [1014, 54] on button "button" at bounding box center [1017, 62] width 47 height 47
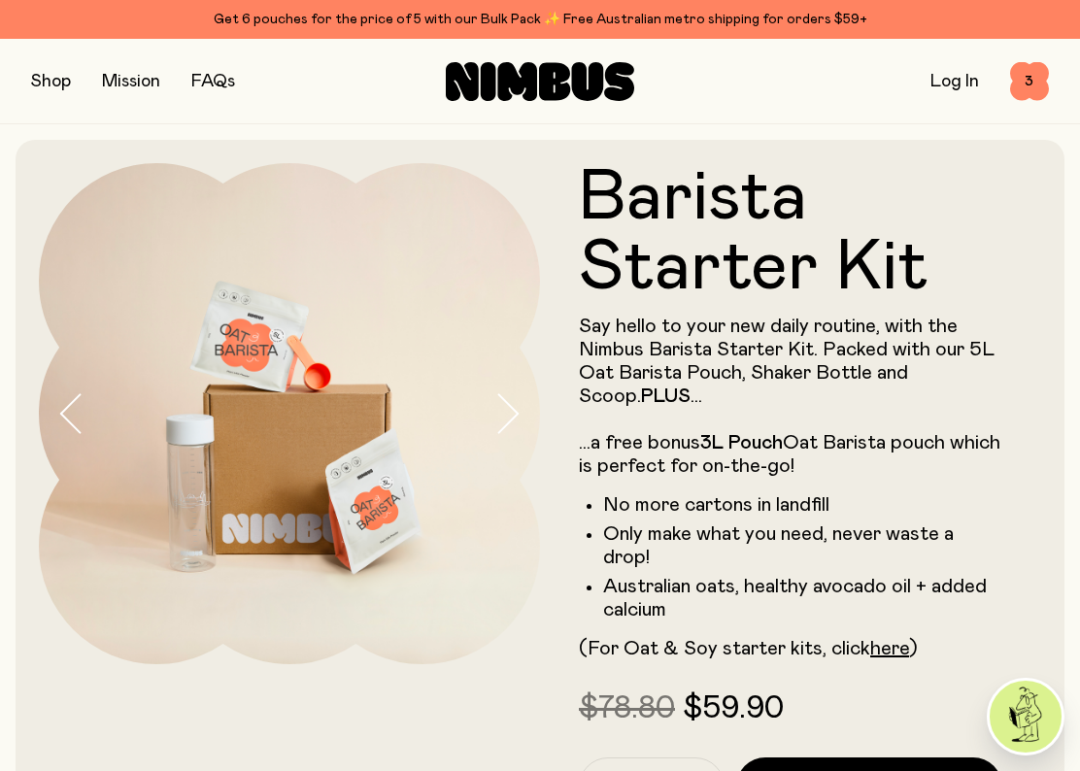
click at [213, 81] on link "FAQs" at bounding box center [213, 81] width 44 height 17
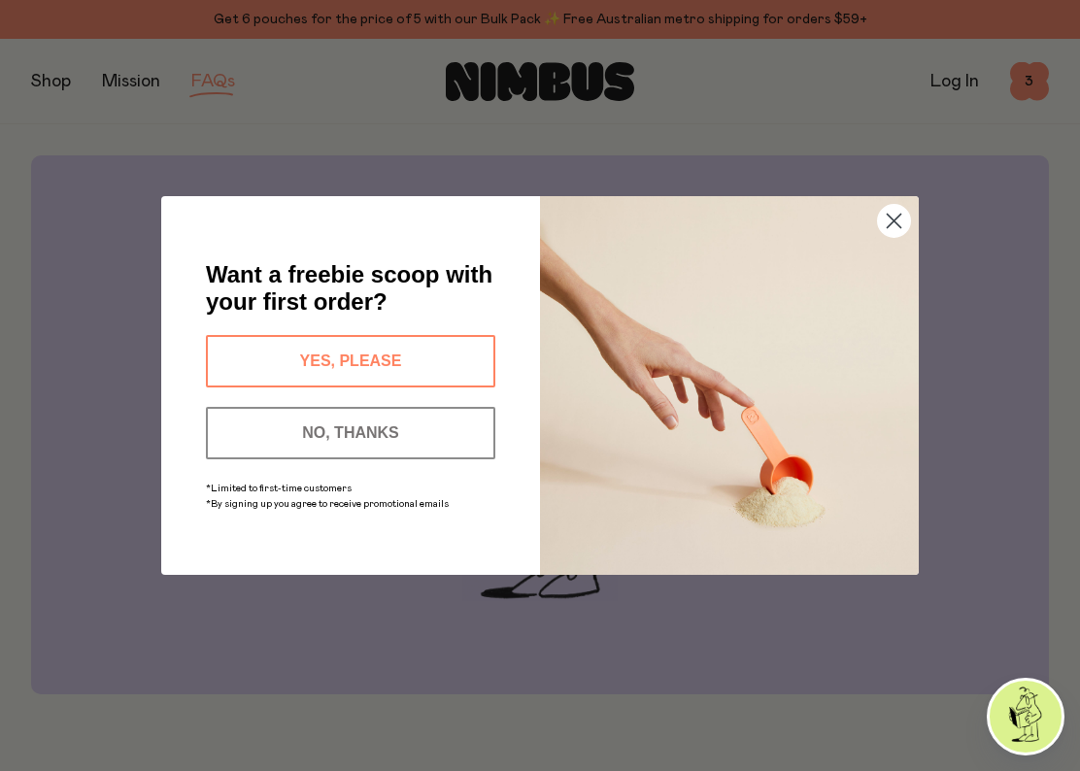
click at [268, 356] on button "YES, PLEASE" at bounding box center [350, 361] width 289 height 52
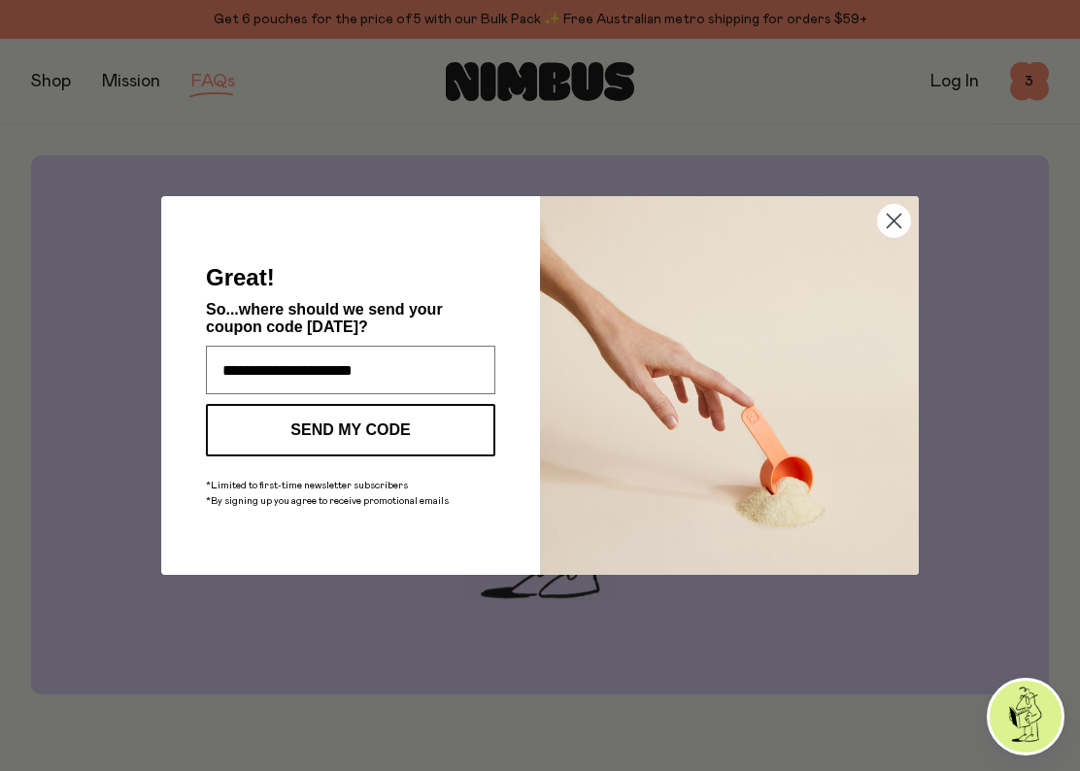
type input "**********"
click at [412, 426] on button "SEND MY CODE" at bounding box center [350, 430] width 289 height 52
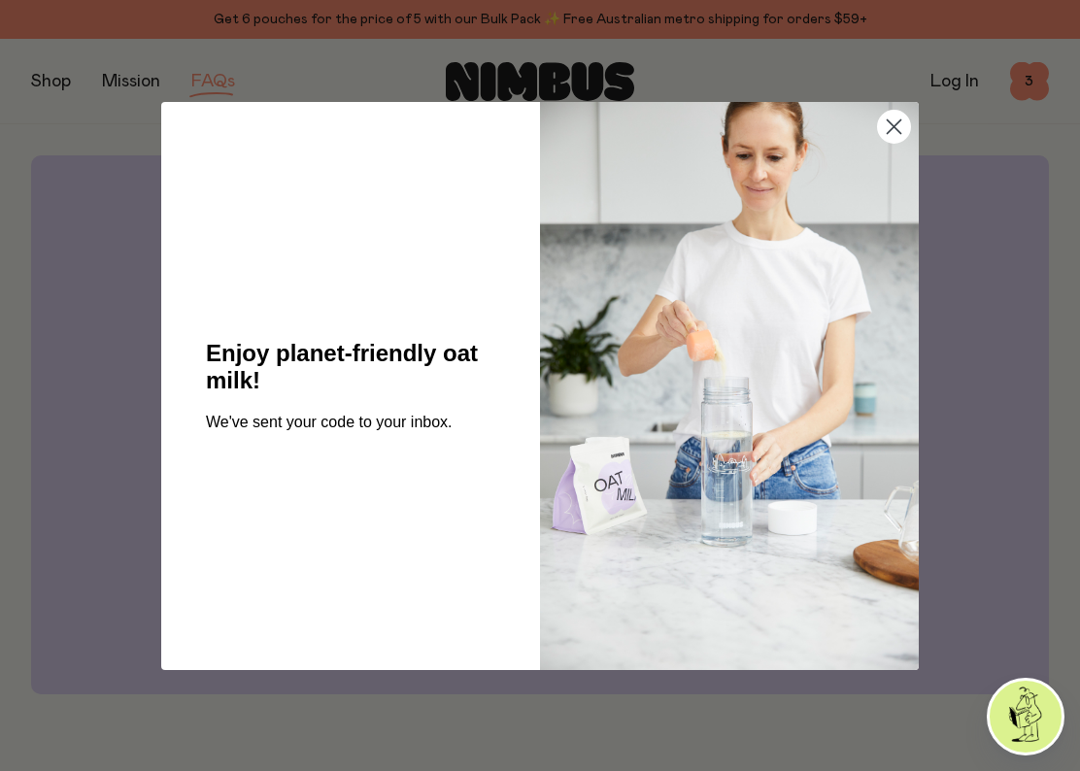
click at [891, 129] on icon "Close dialog" at bounding box center [895, 126] width 14 height 14
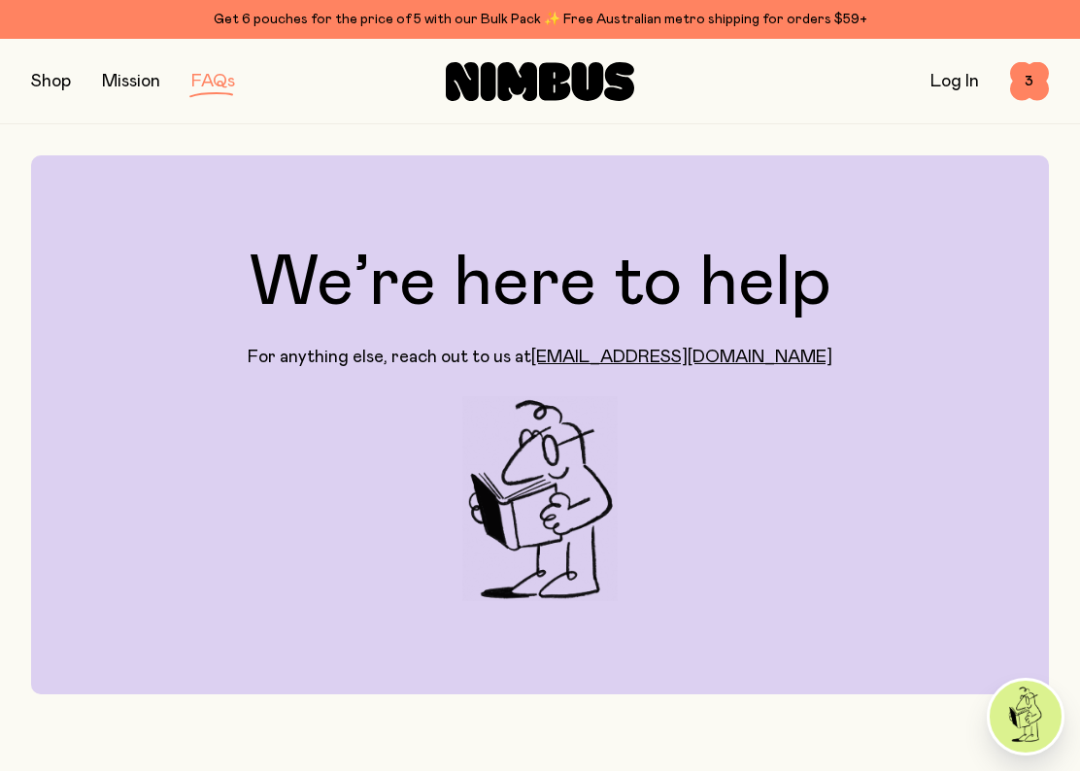
click at [1024, 84] on span "3" at bounding box center [1029, 81] width 39 height 39
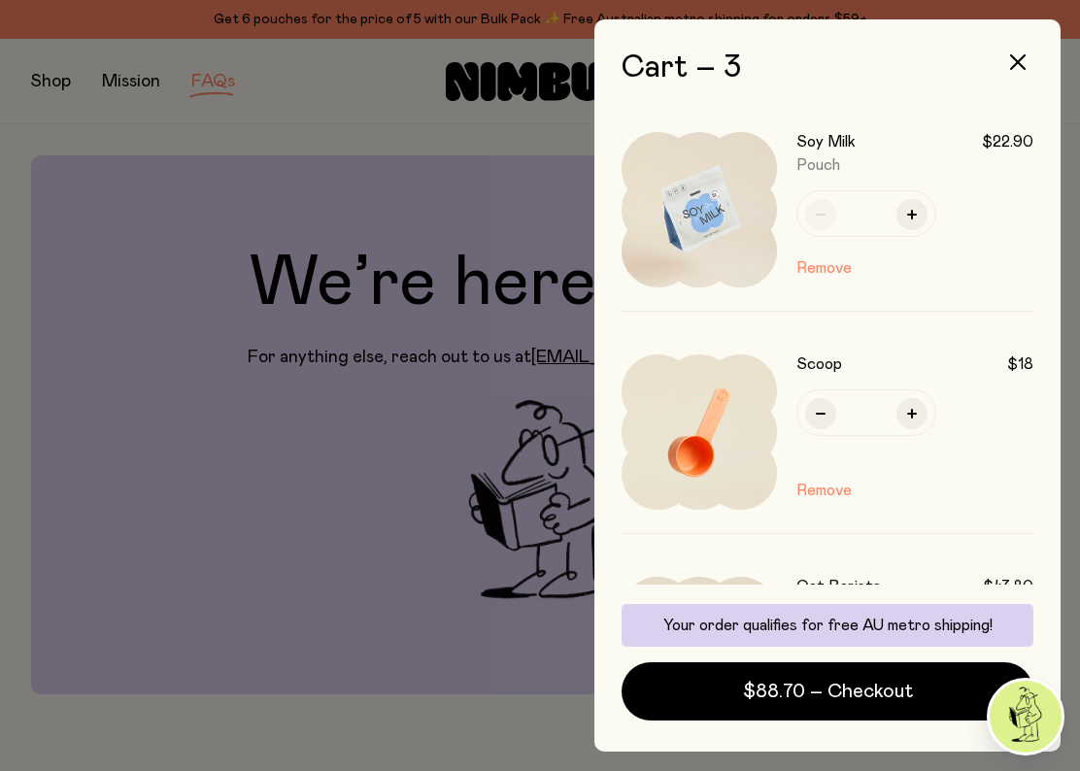
click at [821, 416] on icon "button" at bounding box center [821, 414] width 10 height 10
type input "*"
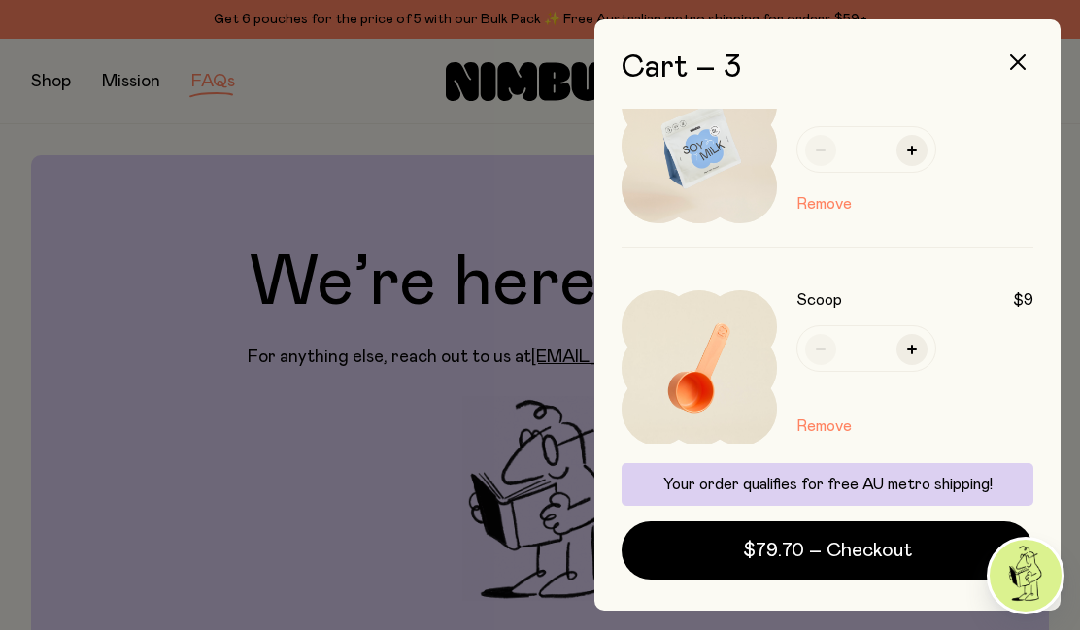
scroll to position [65, 0]
click at [817, 432] on button "Remove" at bounding box center [823, 425] width 55 height 23
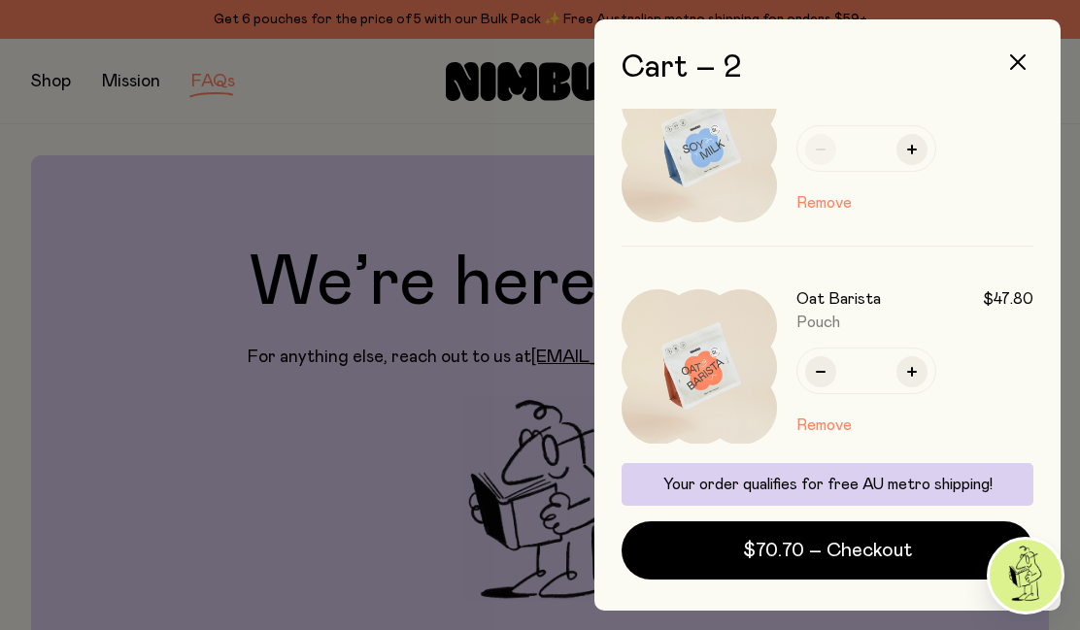
click at [453, 553] on div at bounding box center [540, 315] width 1080 height 630
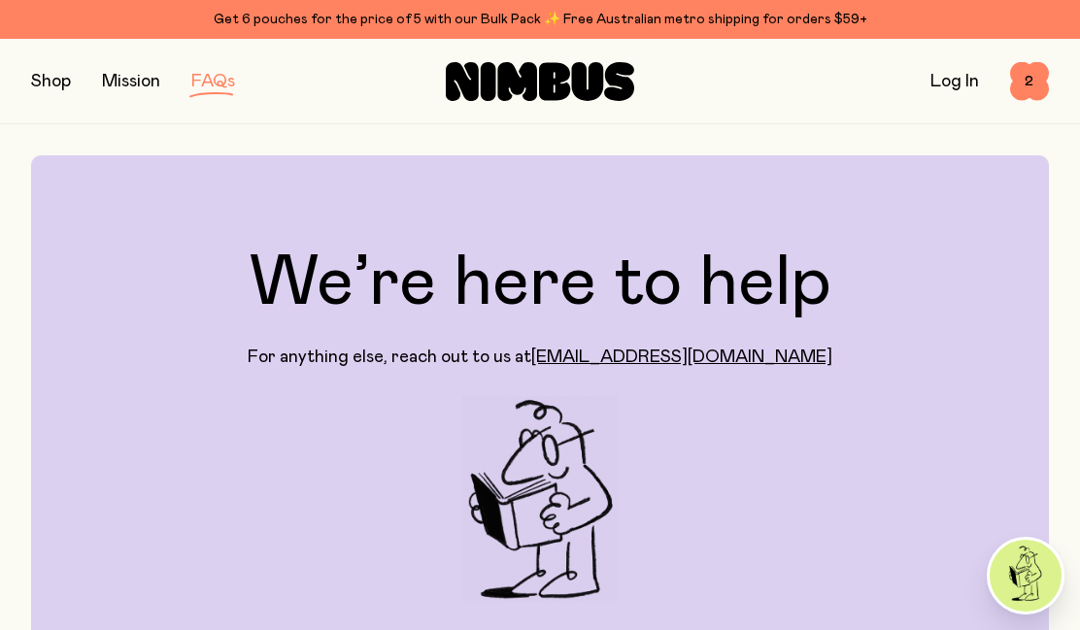
click at [215, 80] on link "FAQs" at bounding box center [213, 81] width 44 height 17
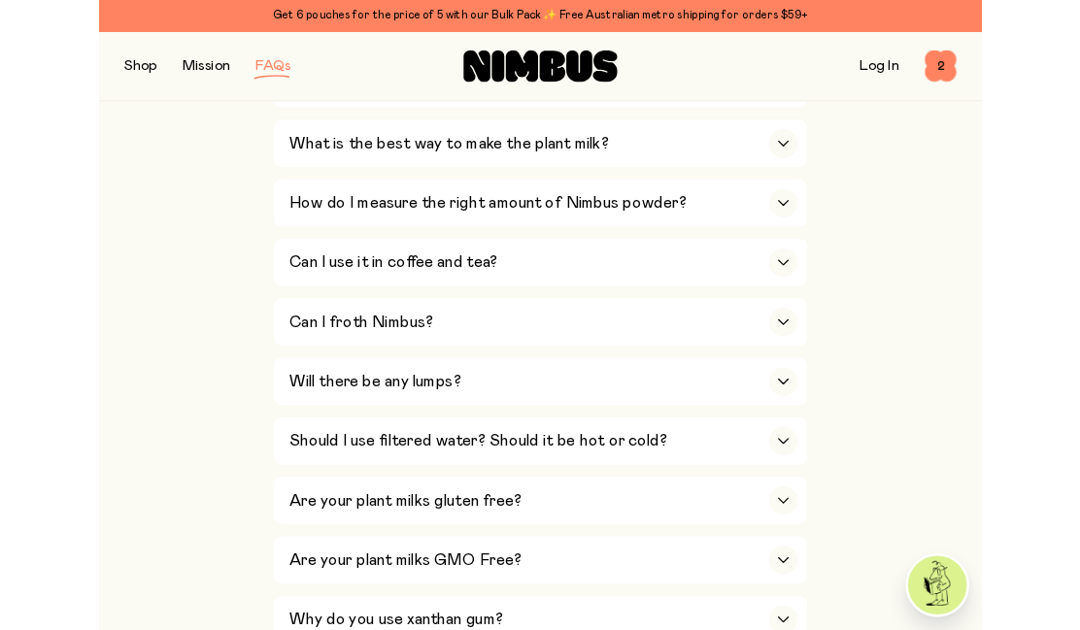
scroll to position [932, 0]
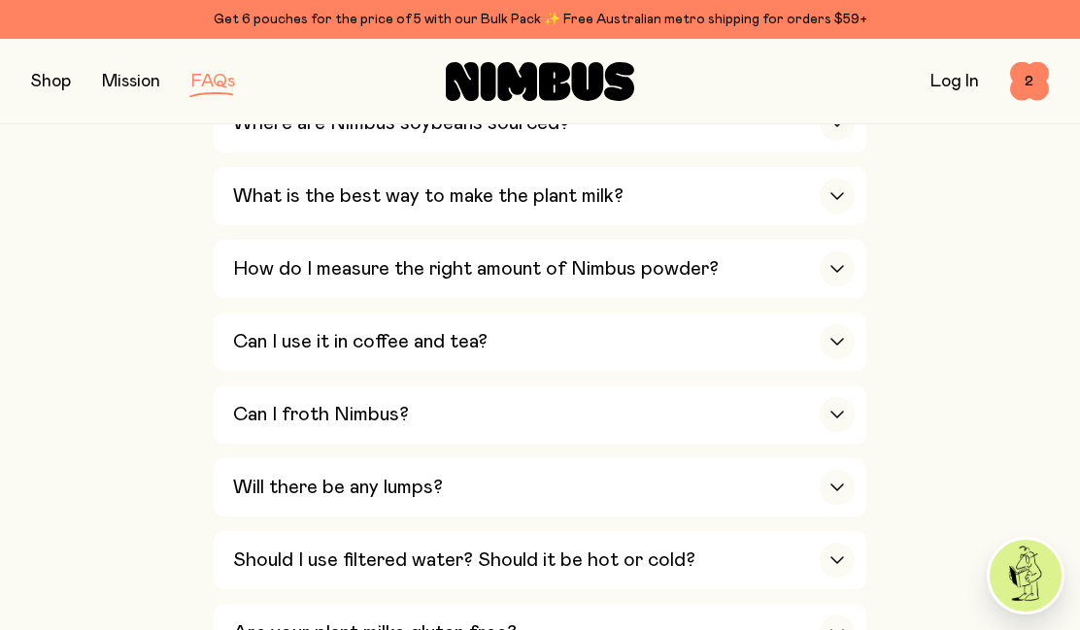
click at [754, 241] on div "How do I measure the right amount of Nimbus powder?" at bounding box center [544, 269] width 622 height 58
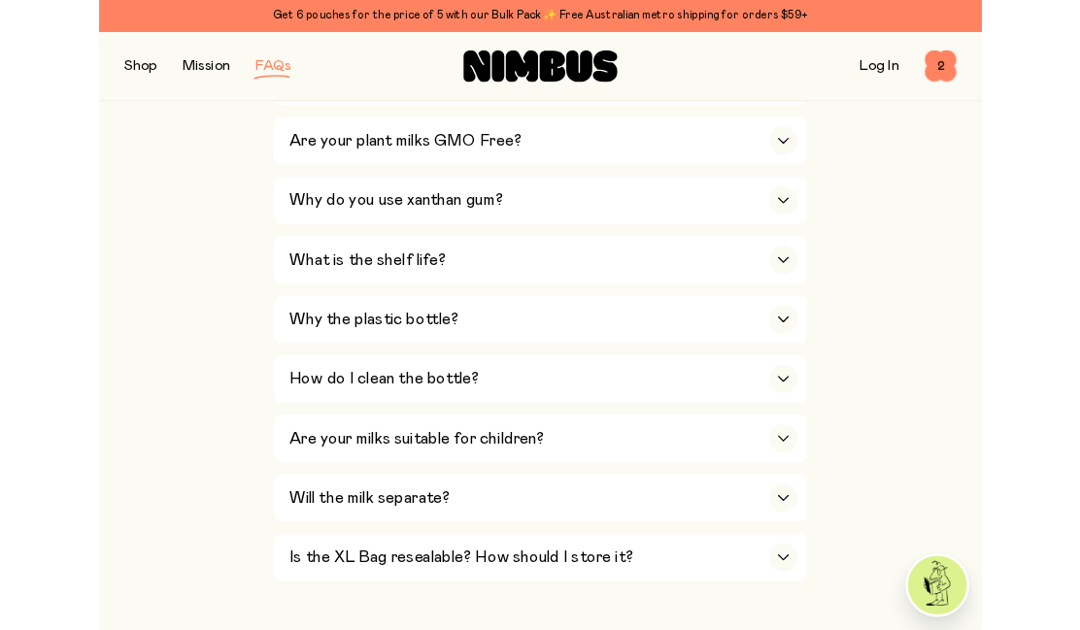
scroll to position [1581, 0]
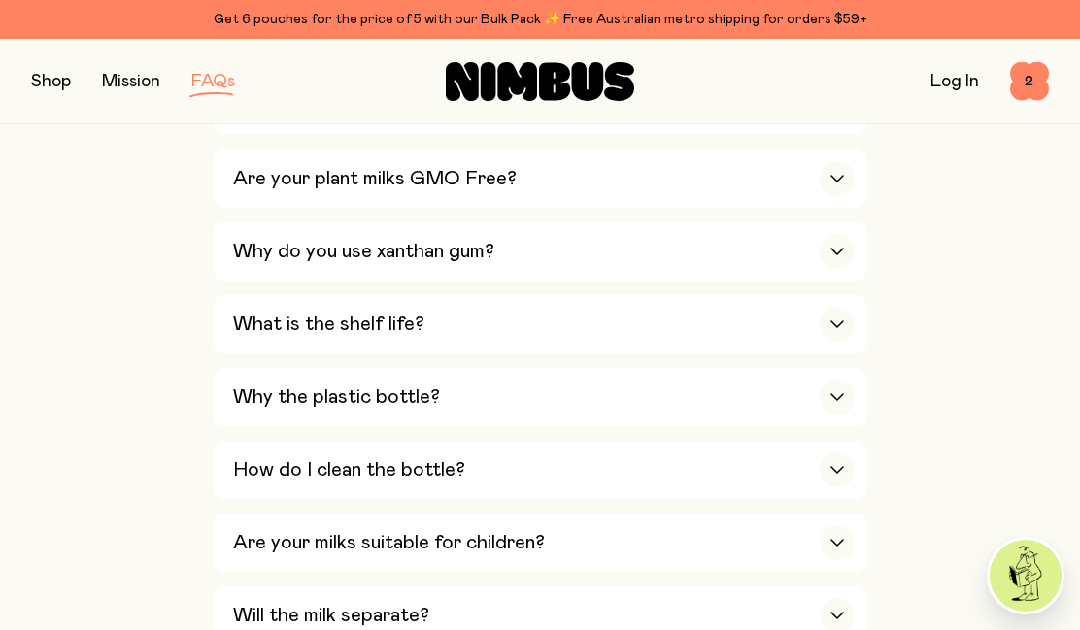
click at [716, 368] on div "Why the plastic bottle?" at bounding box center [544, 397] width 622 height 58
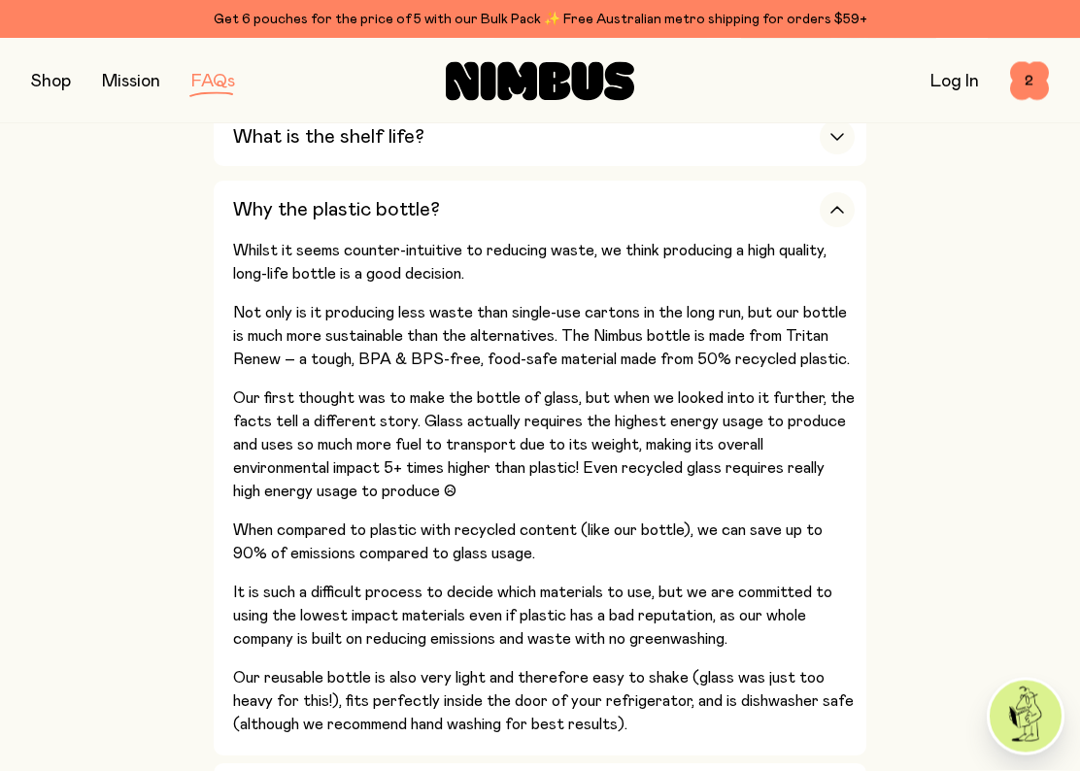
scroll to position [1653, 0]
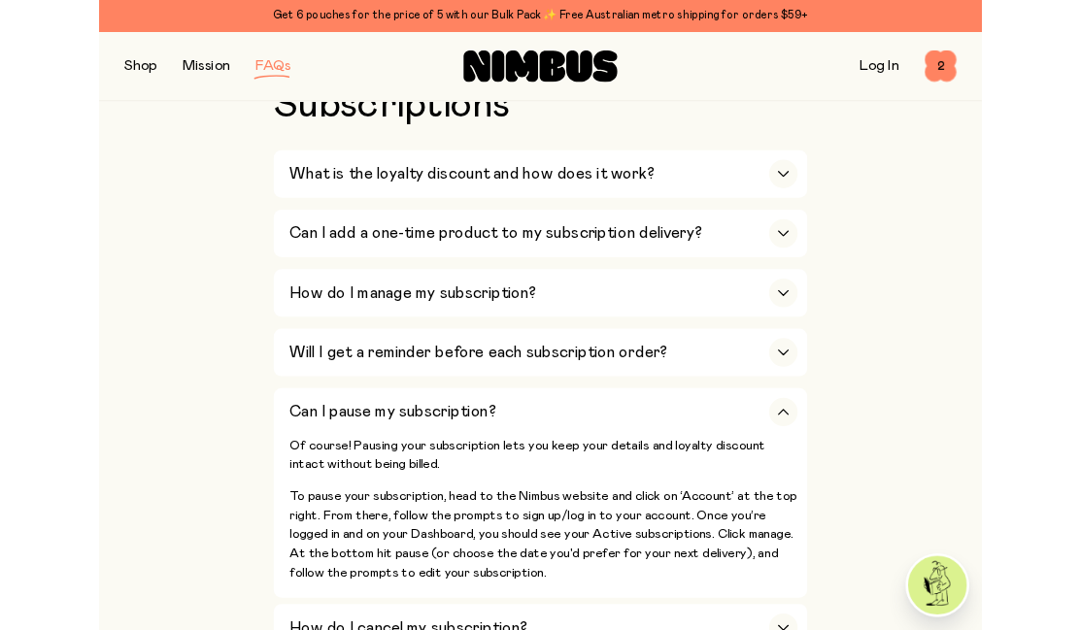
scroll to position [3104, 0]
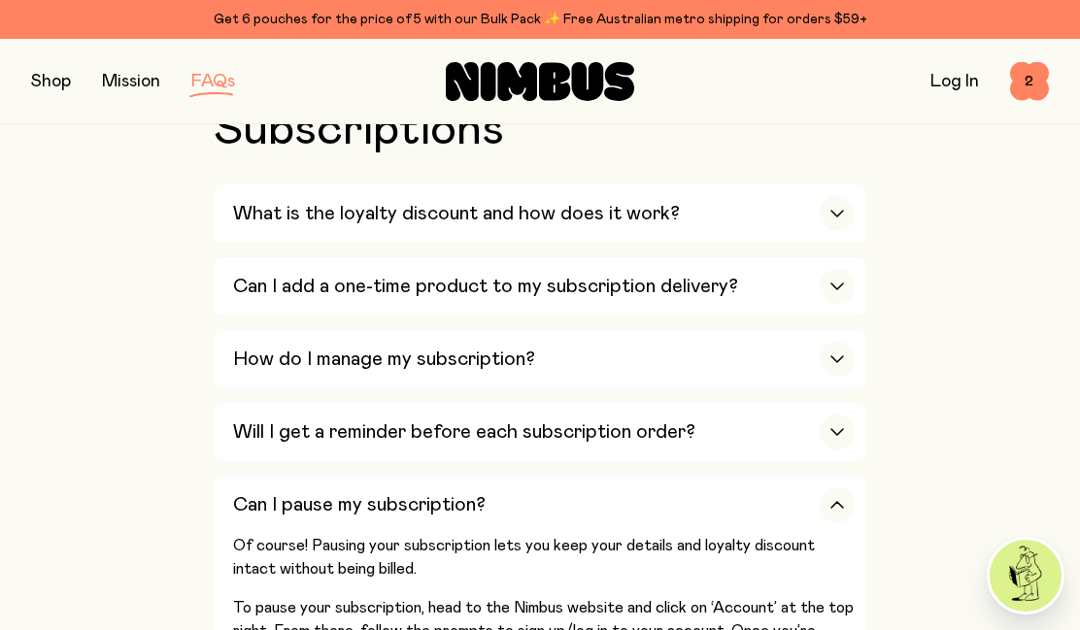
click at [358, 420] on h3 "Will I get a reminder before each subscription order?" at bounding box center [464, 431] width 462 height 23
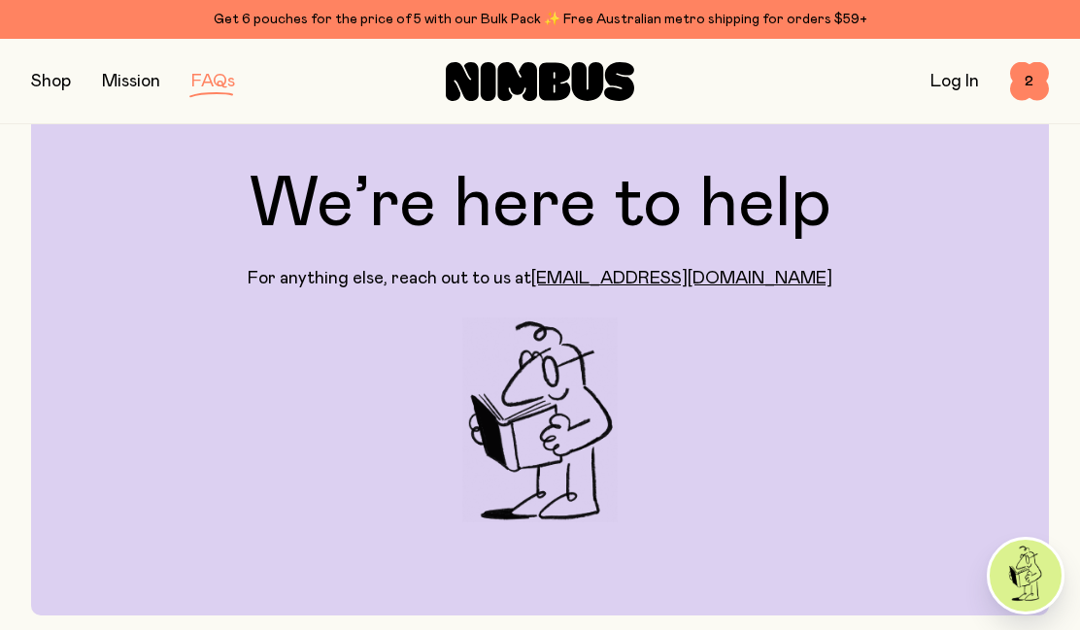
scroll to position [0, 0]
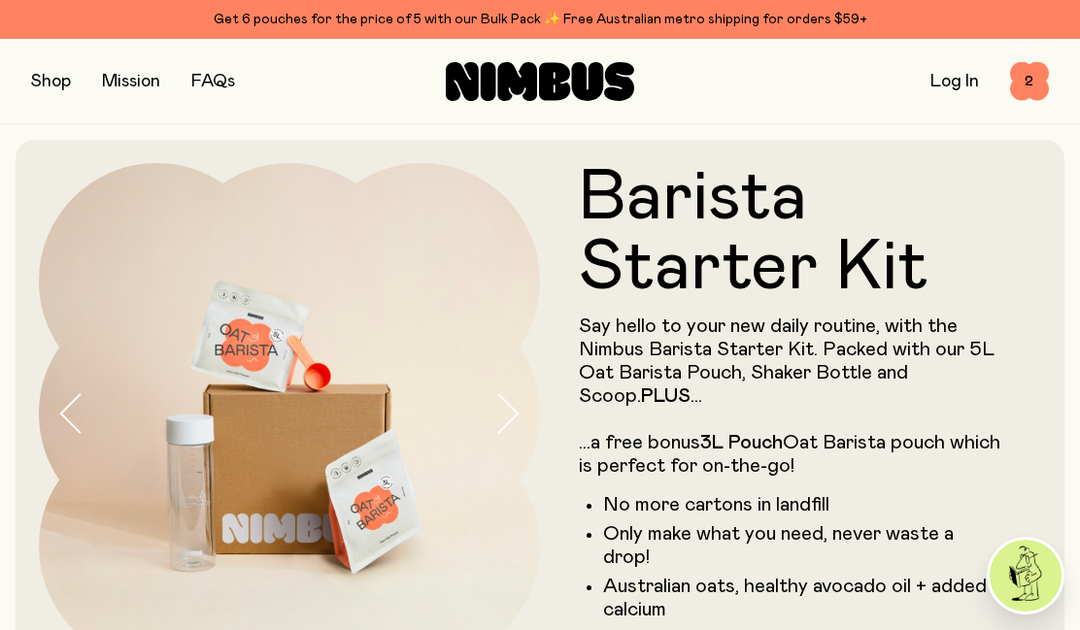
click at [1026, 82] on span "2" at bounding box center [1029, 81] width 39 height 39
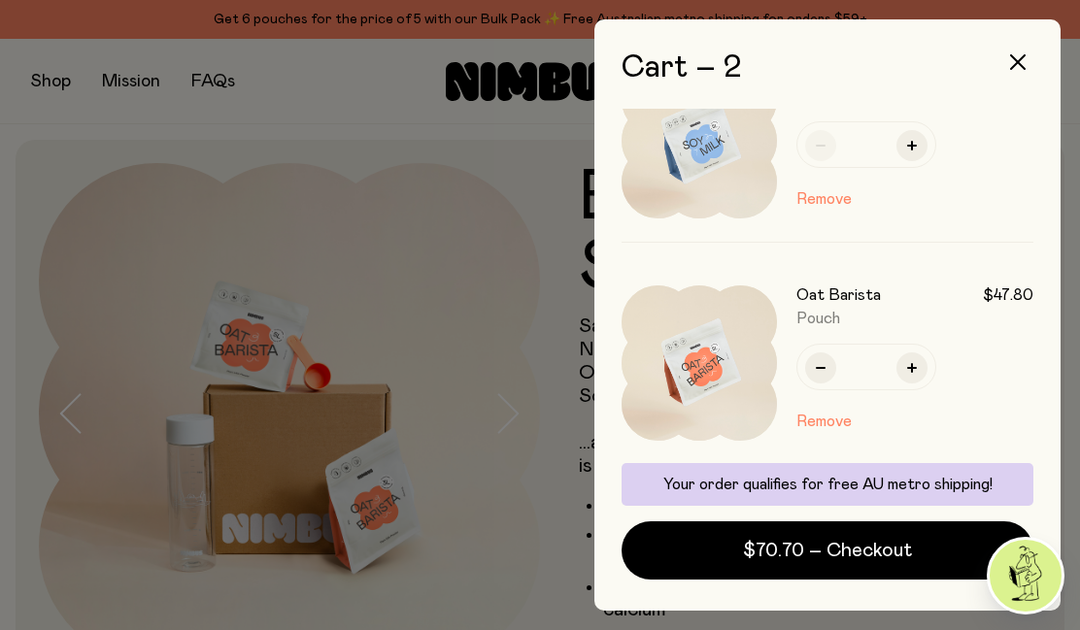
scroll to position [65, 0]
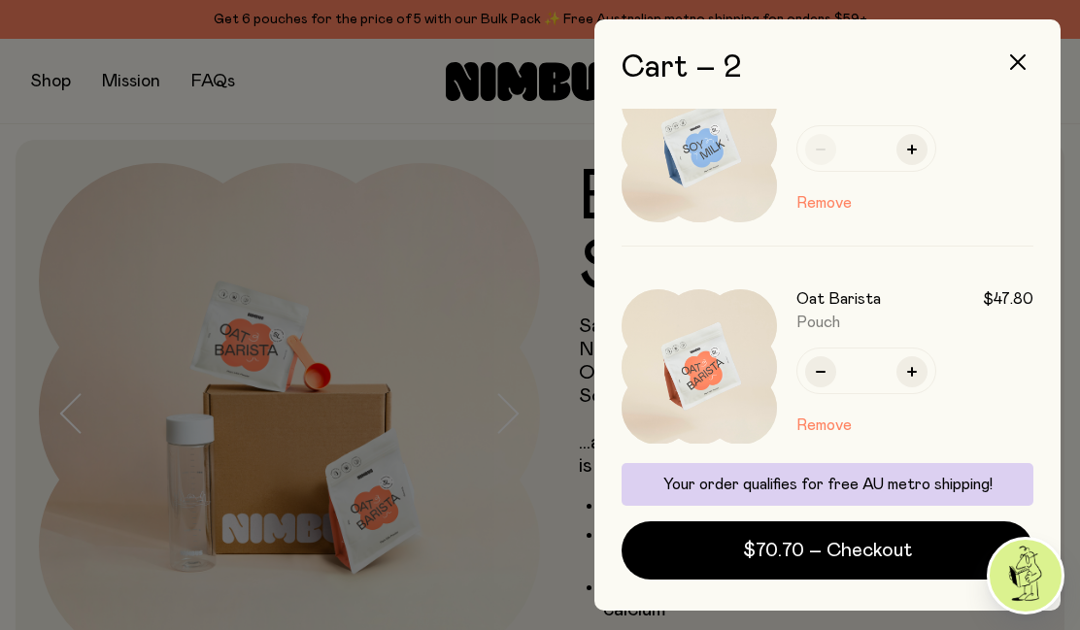
click at [832, 426] on button "Remove" at bounding box center [823, 425] width 55 height 23
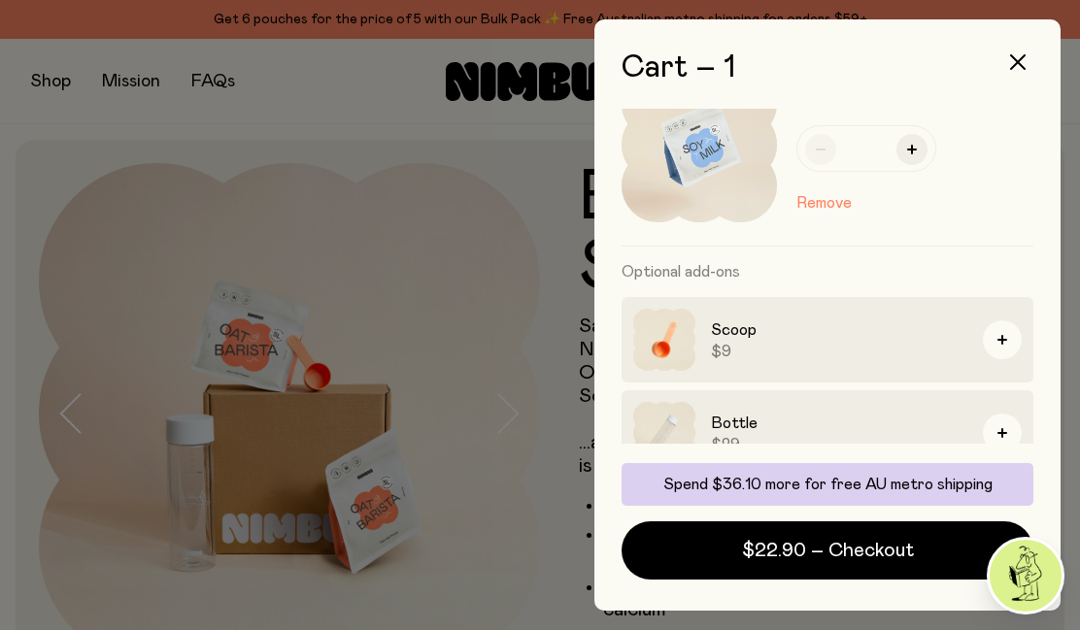
click at [1030, 61] on button "button" at bounding box center [1017, 62] width 47 height 47
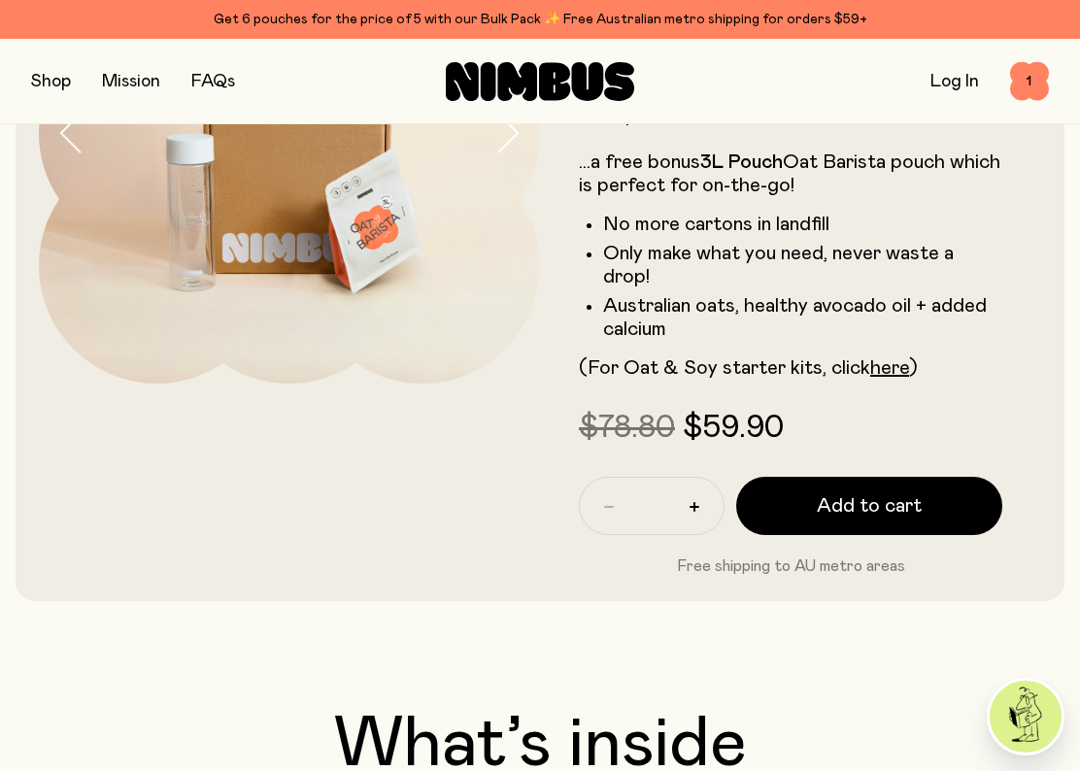
scroll to position [291, 0]
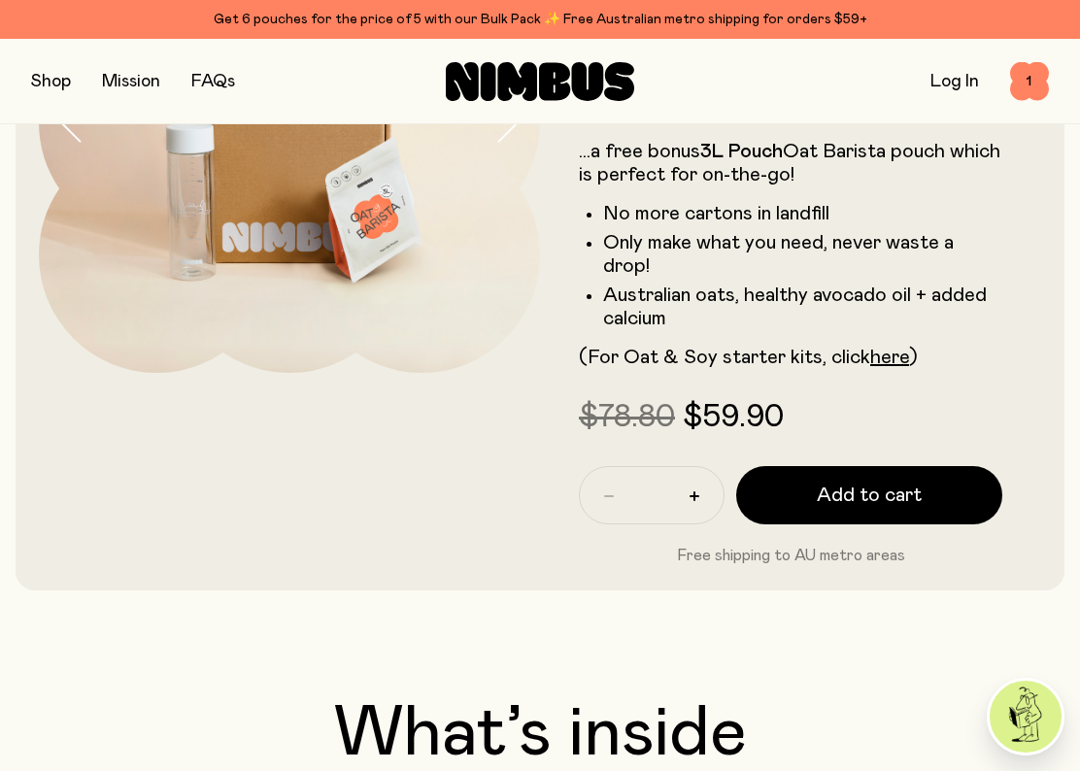
click at [883, 482] on span "Add to cart" at bounding box center [869, 495] width 105 height 27
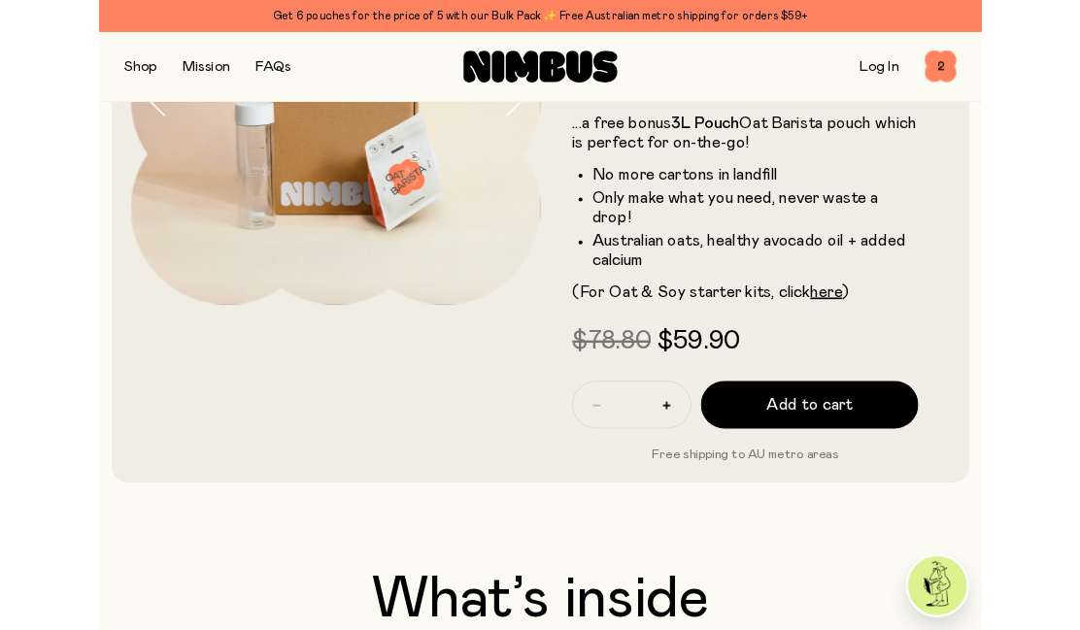
scroll to position [0, 0]
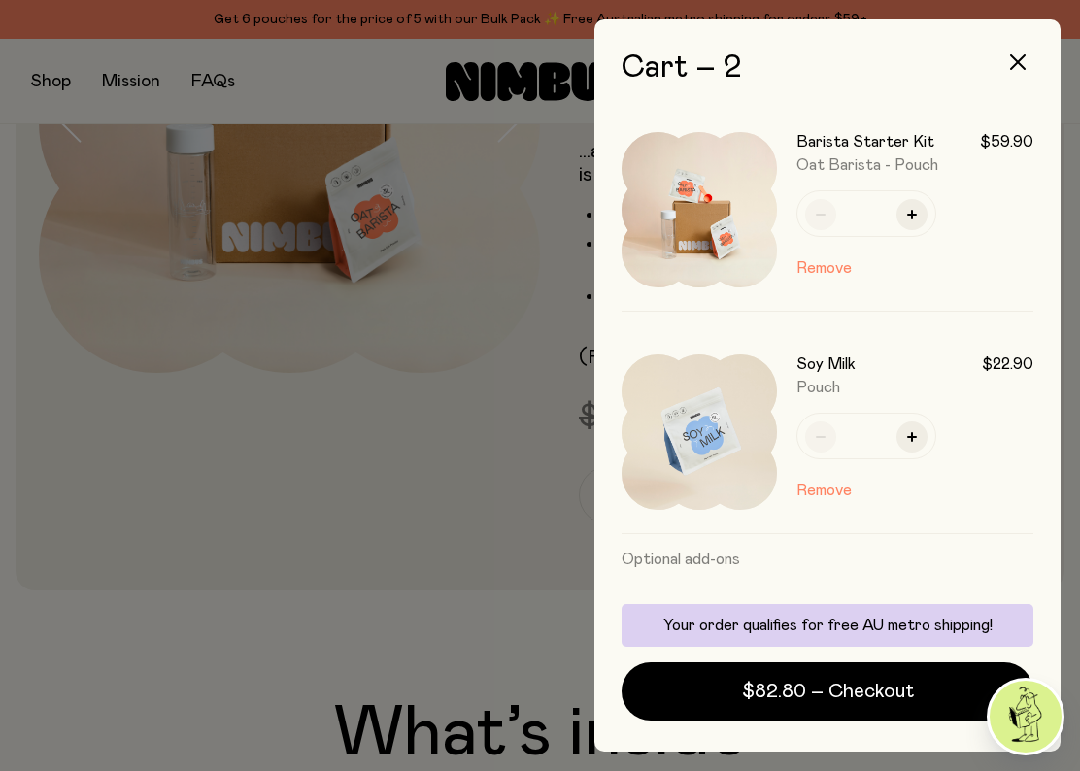
click at [911, 629] on span "$82.80 – Checkout" at bounding box center [828, 691] width 172 height 27
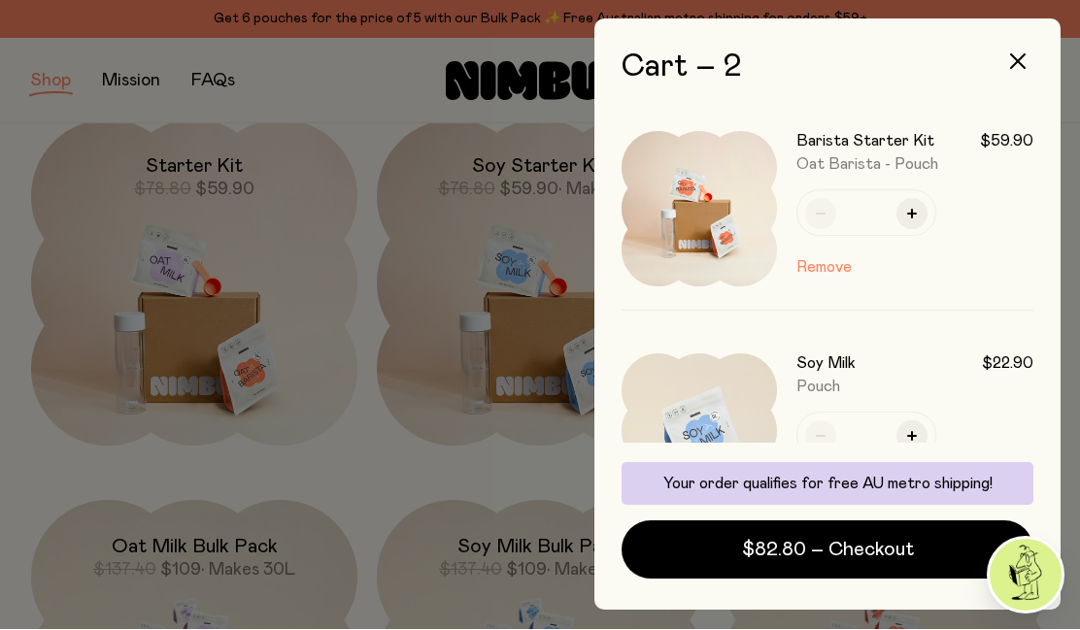
click at [1020, 55] on icon "button" at bounding box center [1018, 62] width 16 height 16
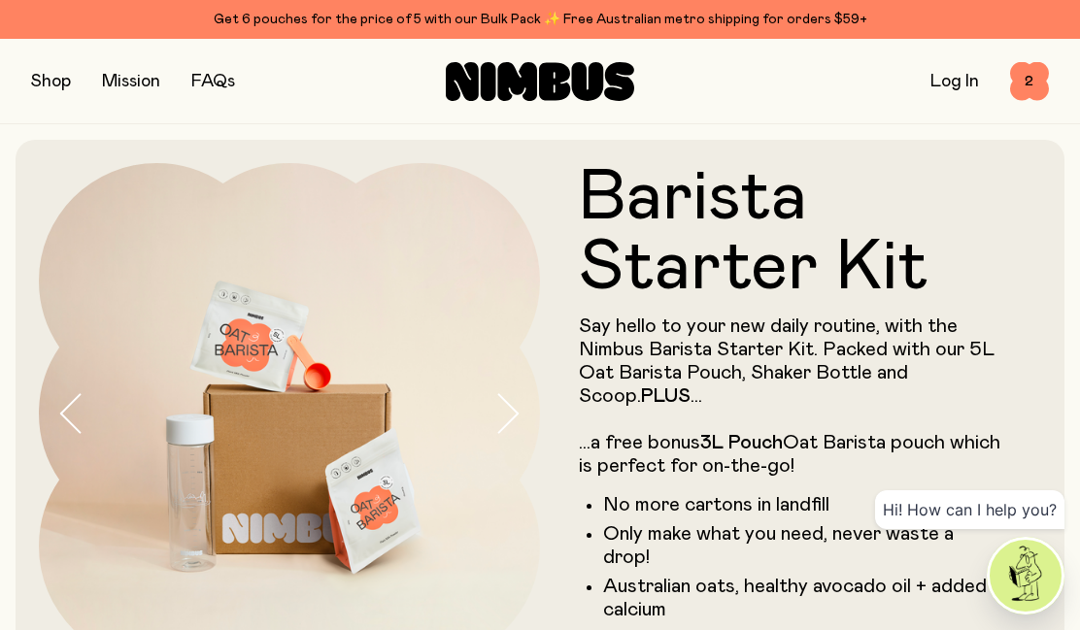
click at [1027, 78] on span "2" at bounding box center [1029, 81] width 39 height 39
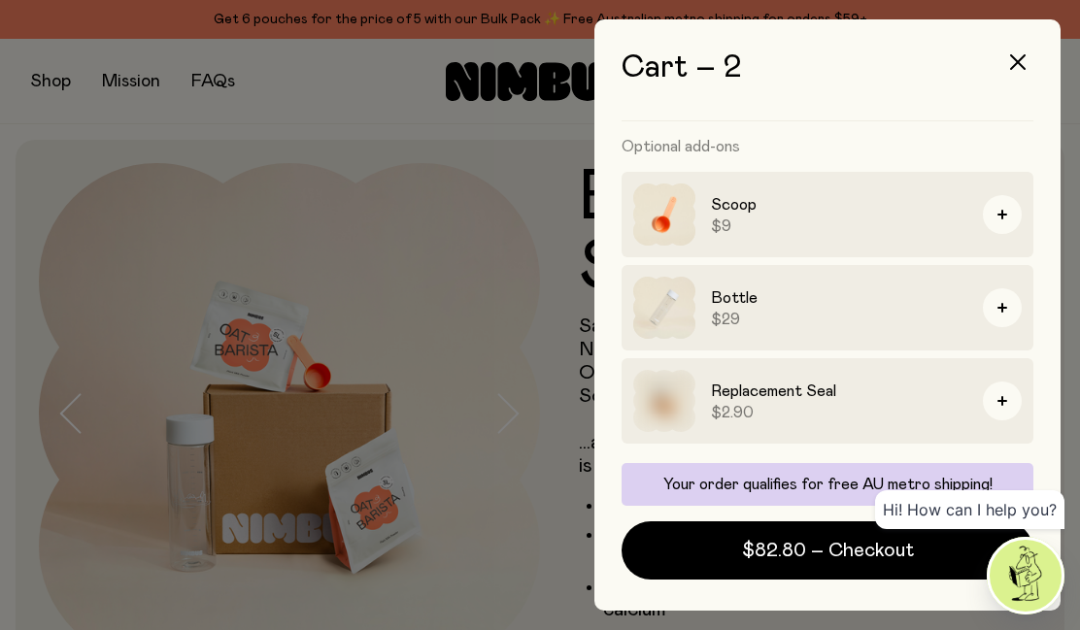
scroll to position [413, 0]
click at [1007, 218] on button "button" at bounding box center [1002, 214] width 39 height 39
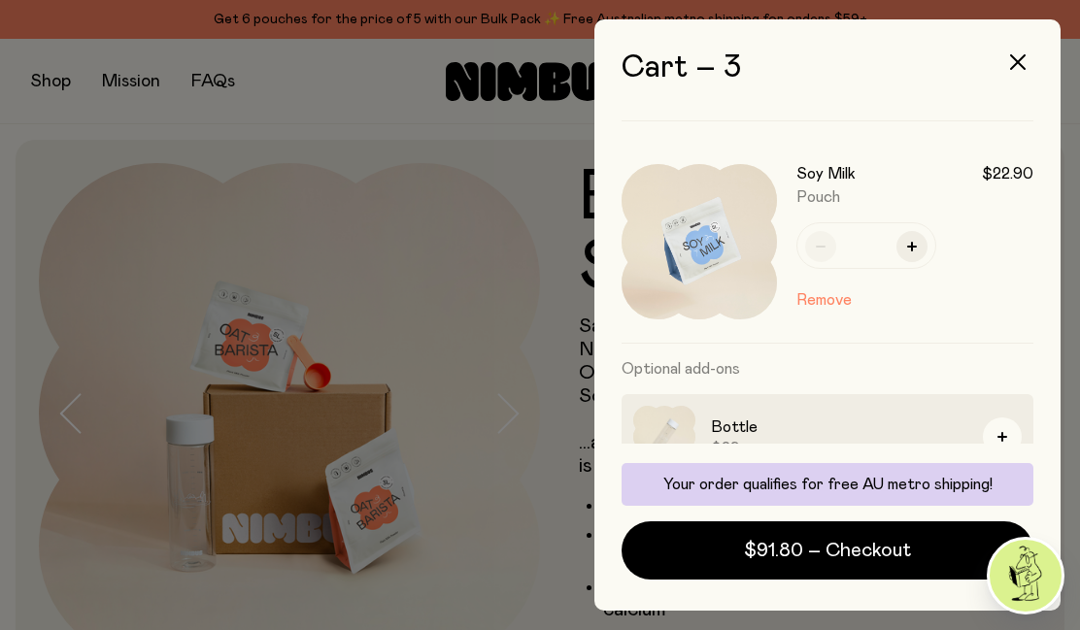
click at [809, 547] on span "$91.80 – Checkout" at bounding box center [827, 550] width 167 height 27
